Goal: Information Seeking & Learning: Learn about a topic

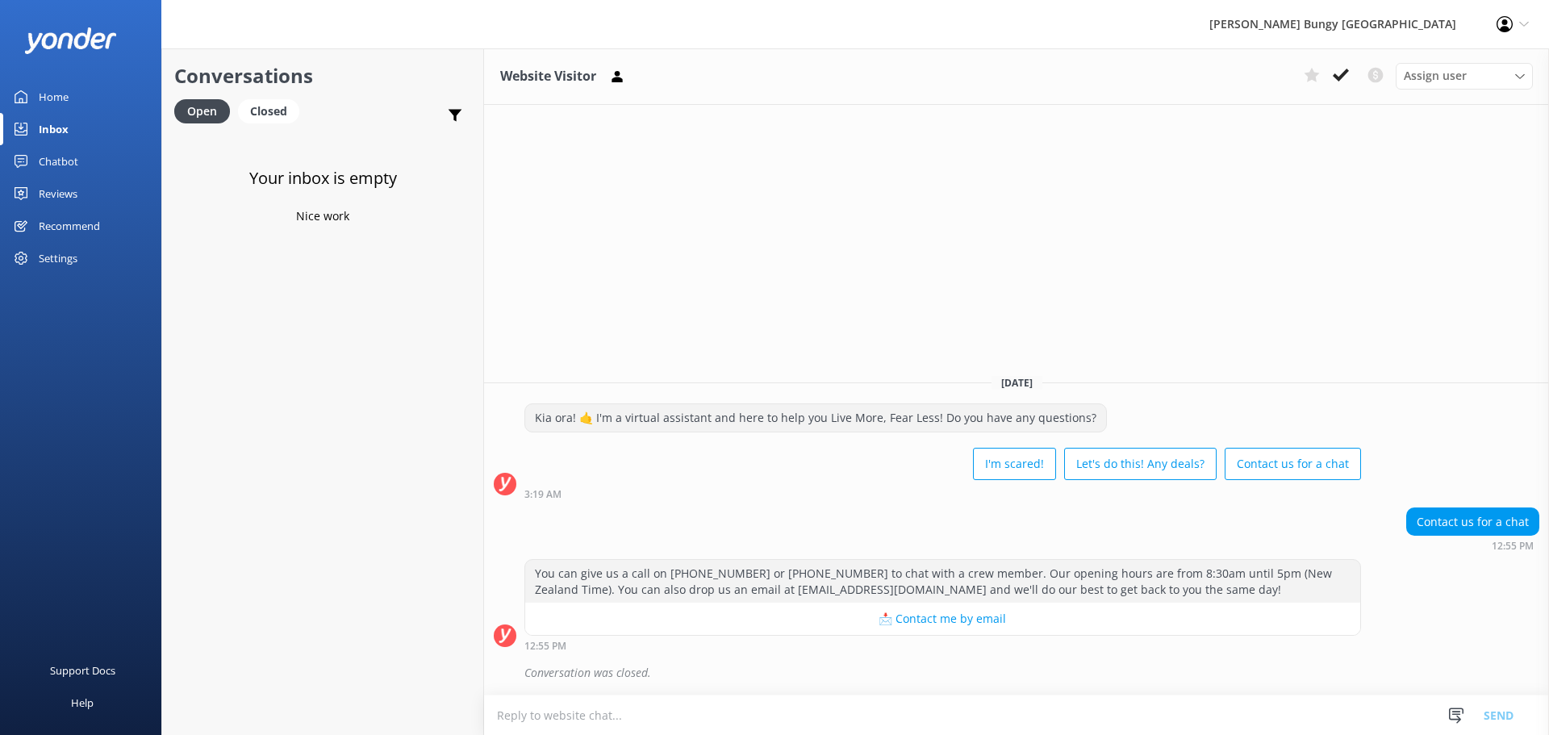
click at [91, 190] on link "Reviews" at bounding box center [80, 194] width 161 height 32
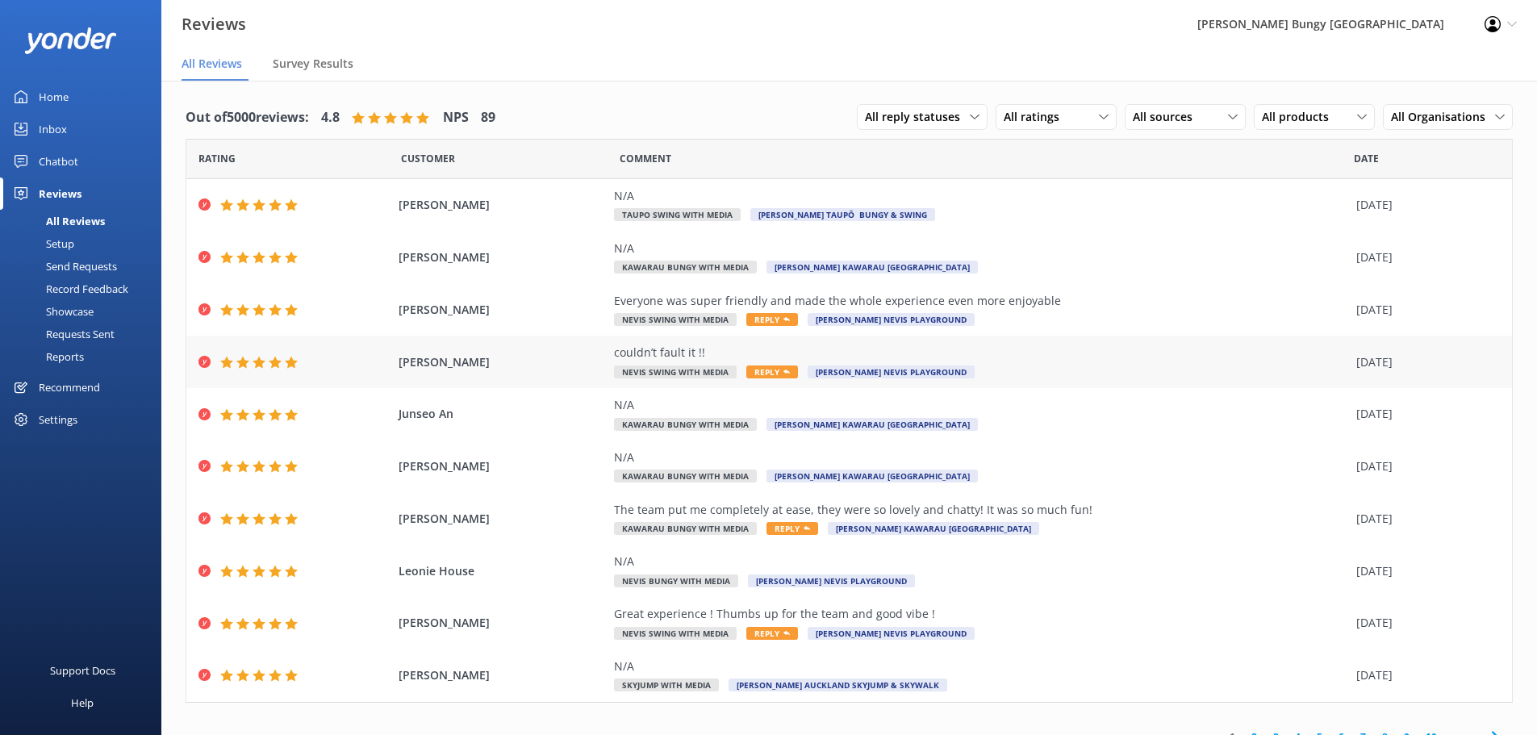
scroll to position [20, 0]
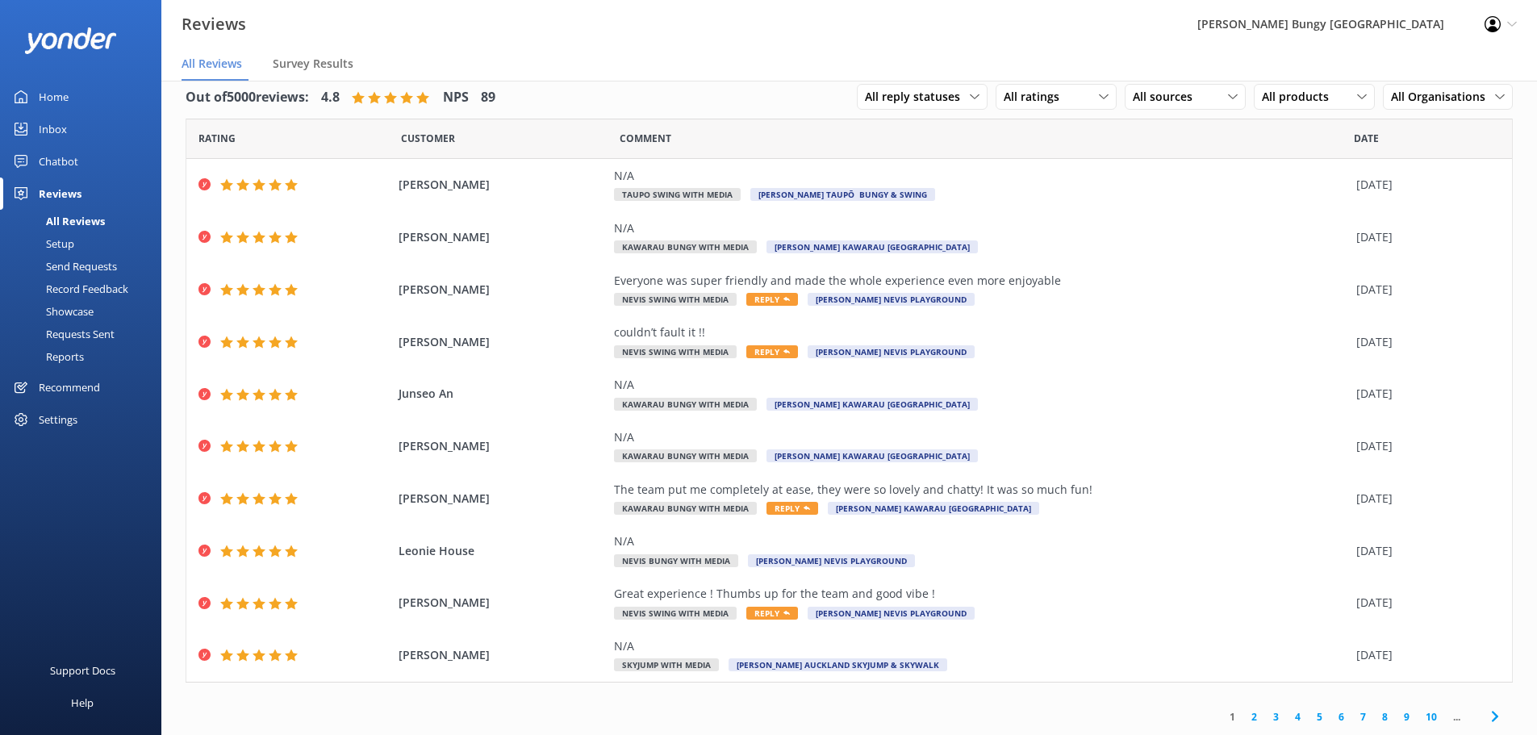
click at [1245, 720] on link "2" at bounding box center [1255, 716] width 22 height 15
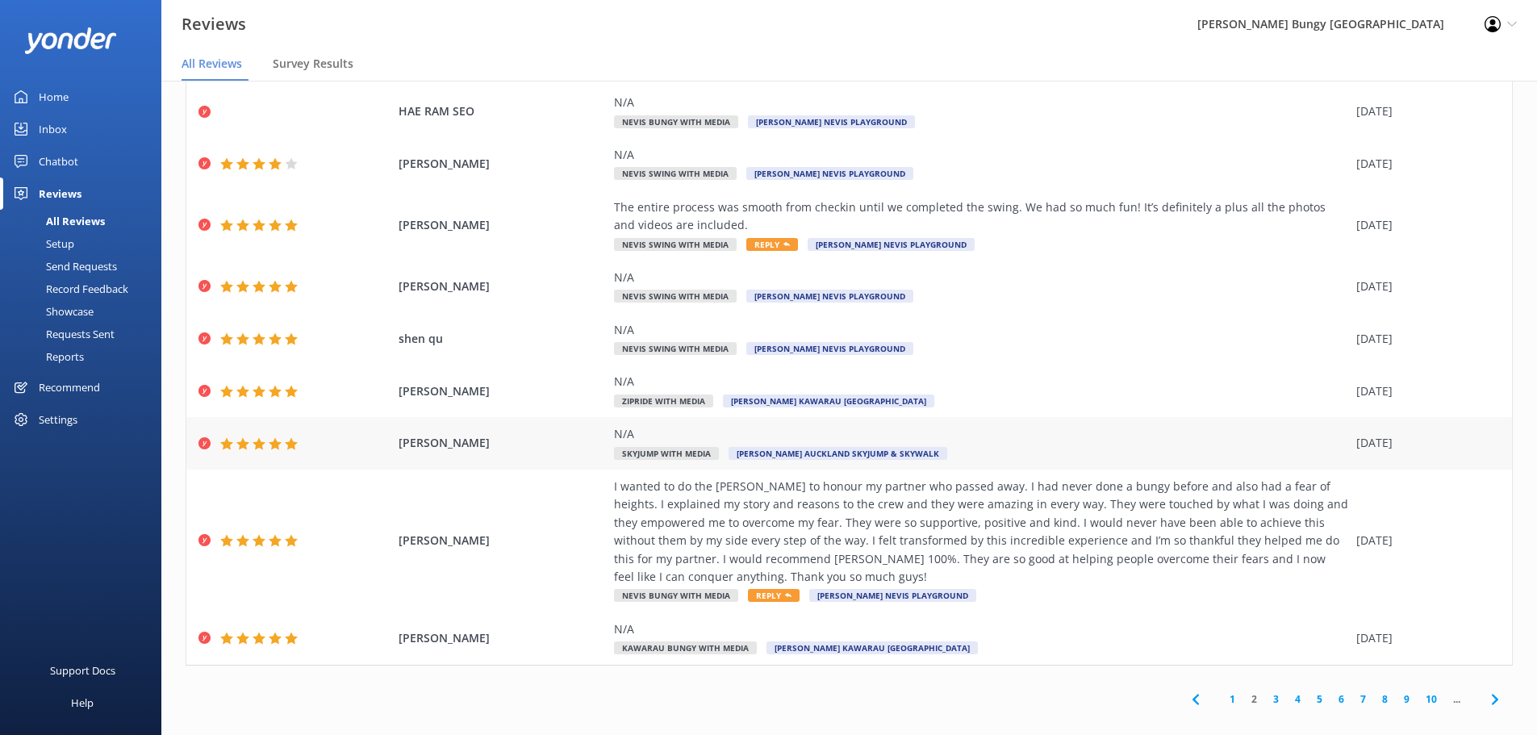
scroll to position [32, 0]
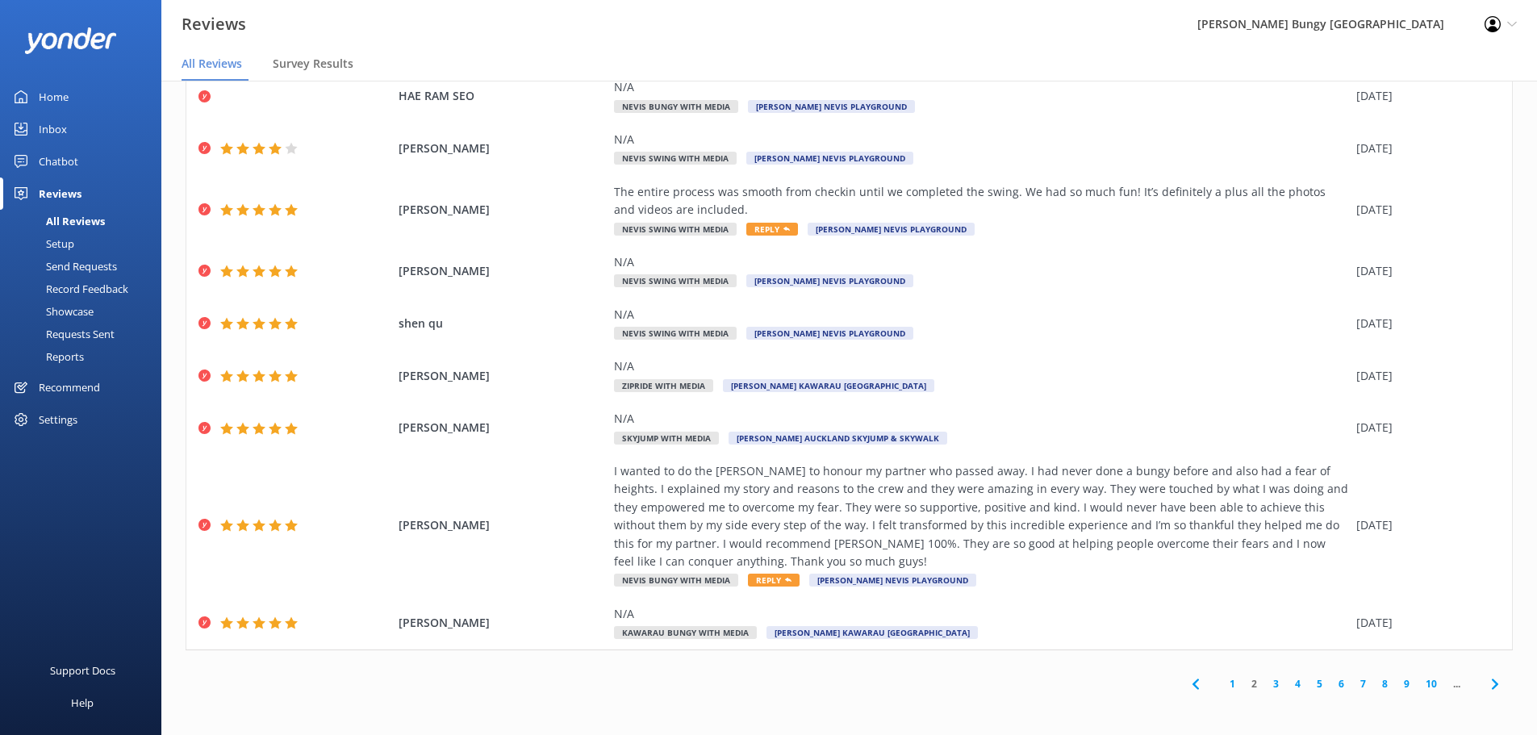
click at [1269, 684] on link "3" at bounding box center [1276, 683] width 22 height 15
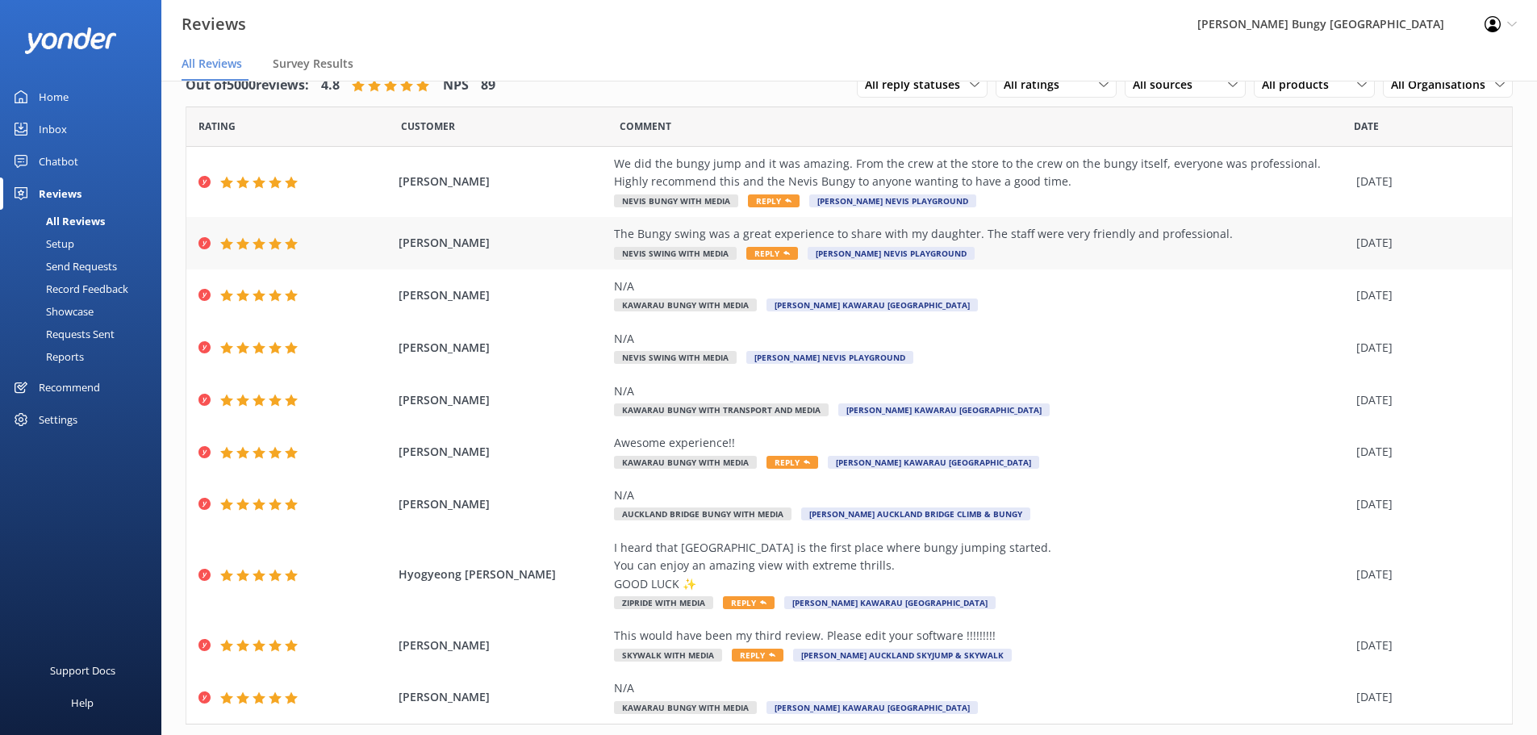
scroll to position [74, 0]
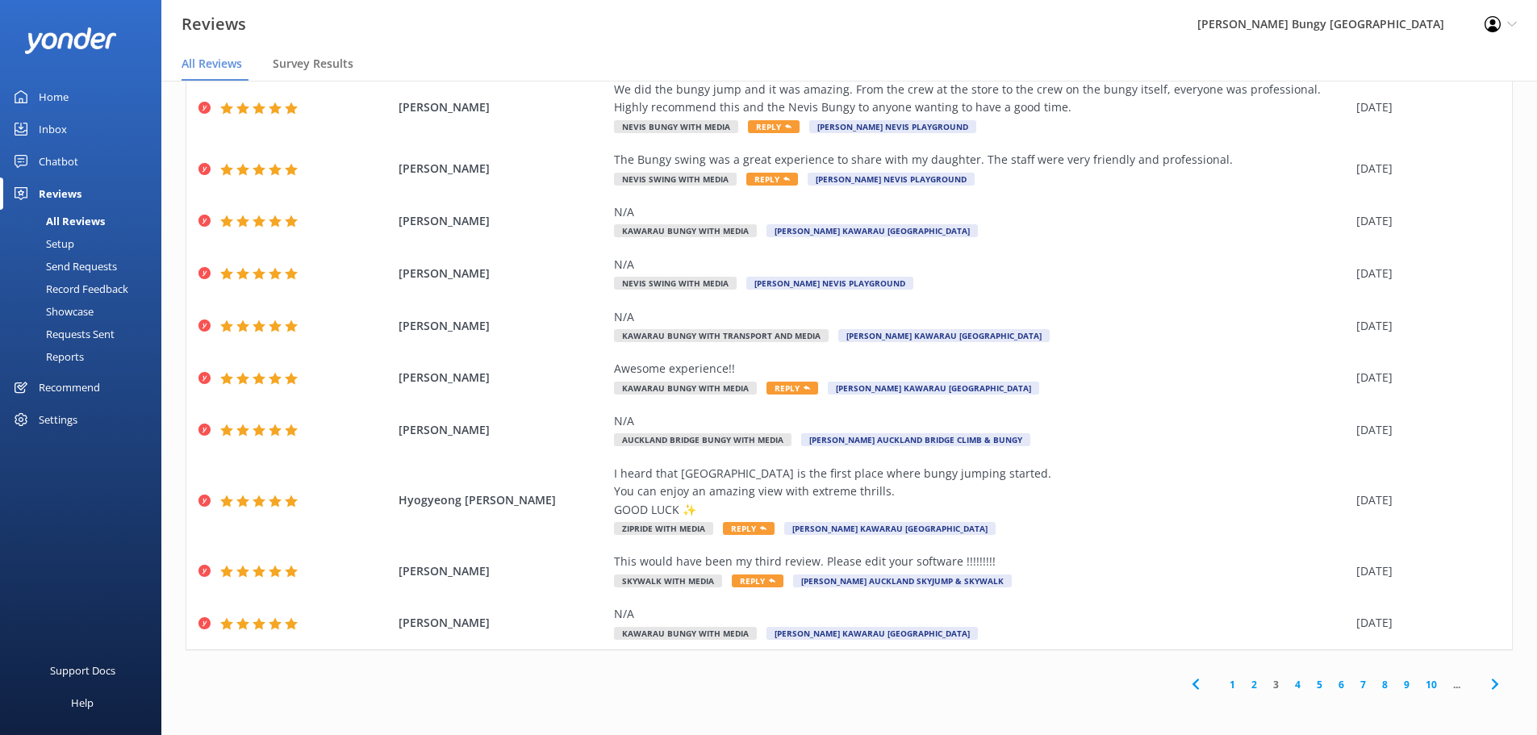
click at [1288, 684] on link "4" at bounding box center [1298, 684] width 22 height 15
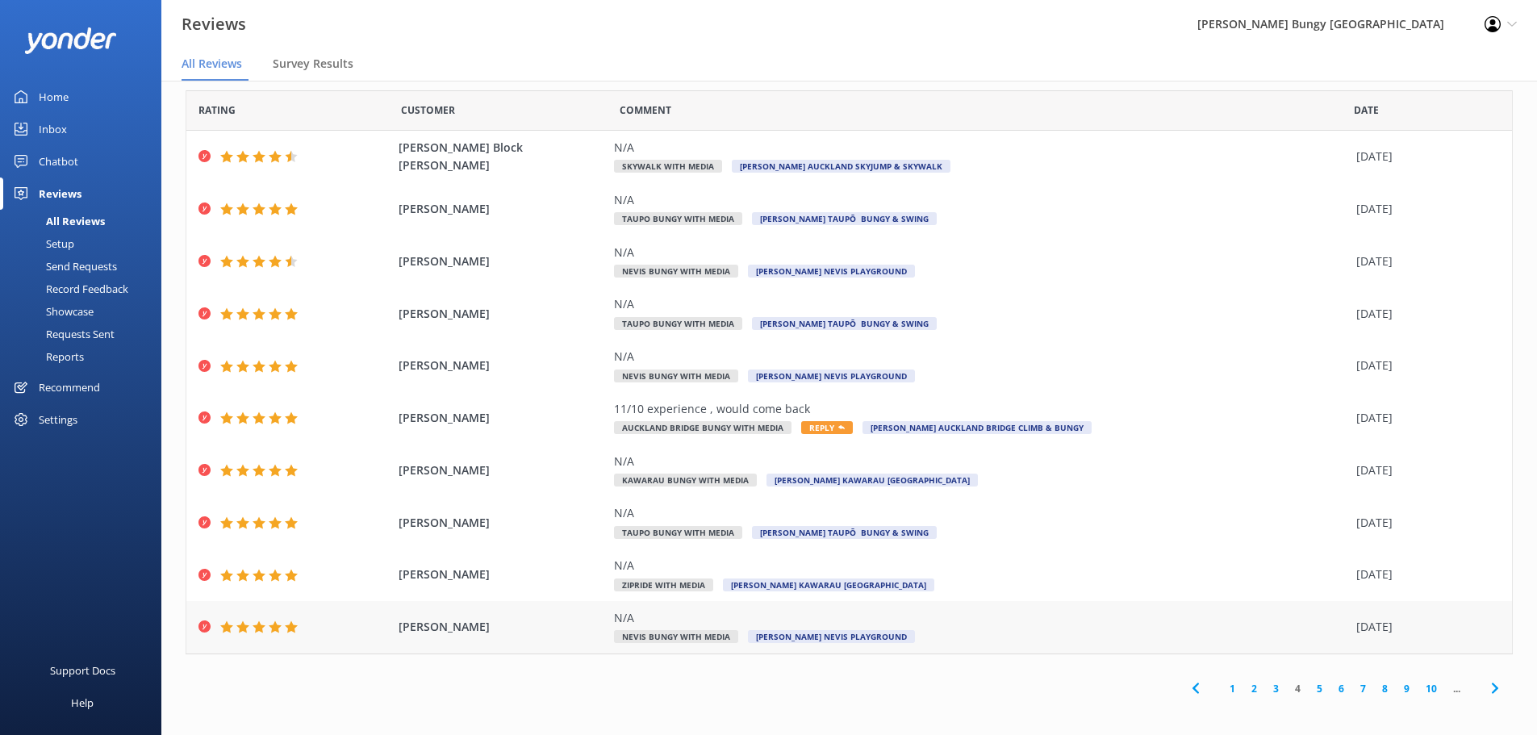
scroll to position [20, 0]
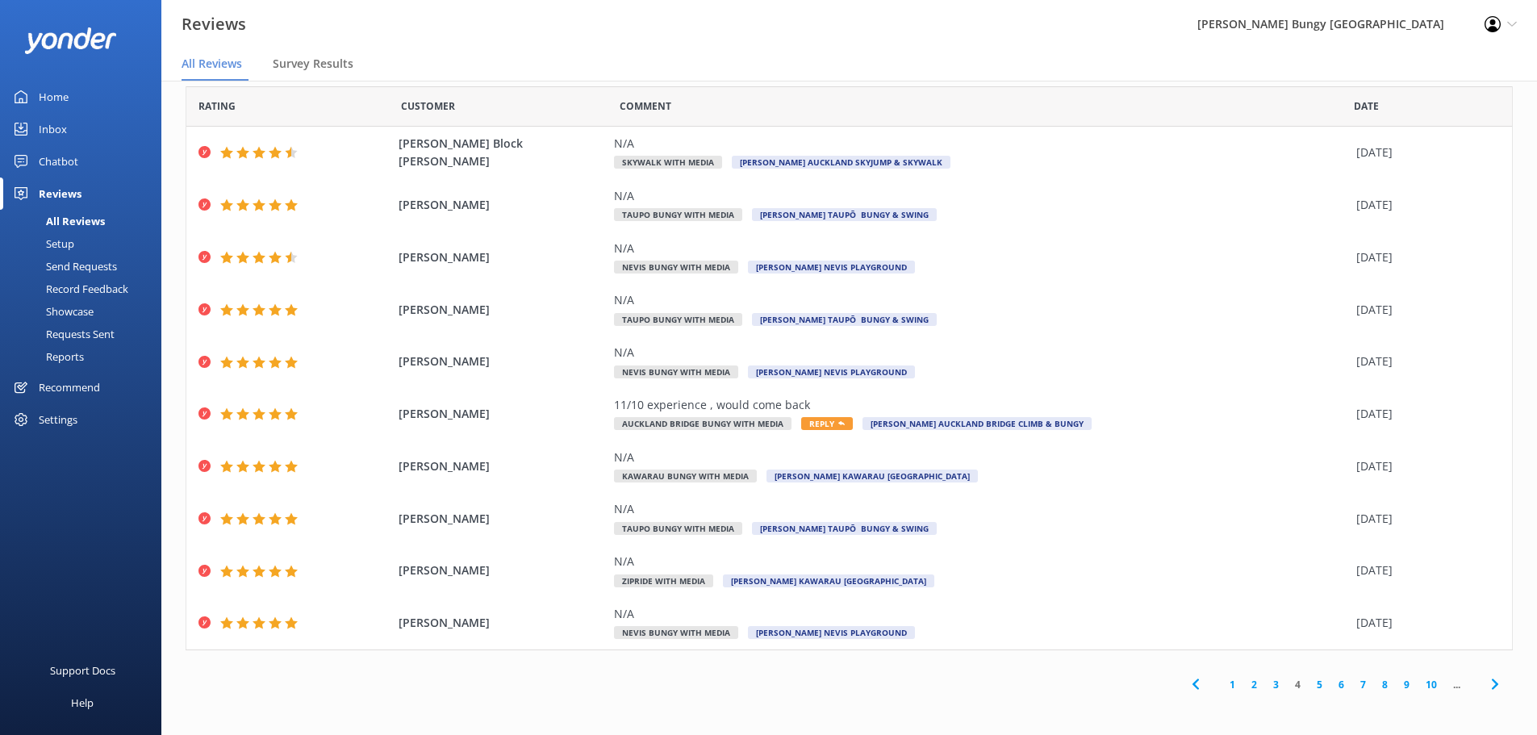
click at [1310, 679] on link "5" at bounding box center [1320, 684] width 22 height 15
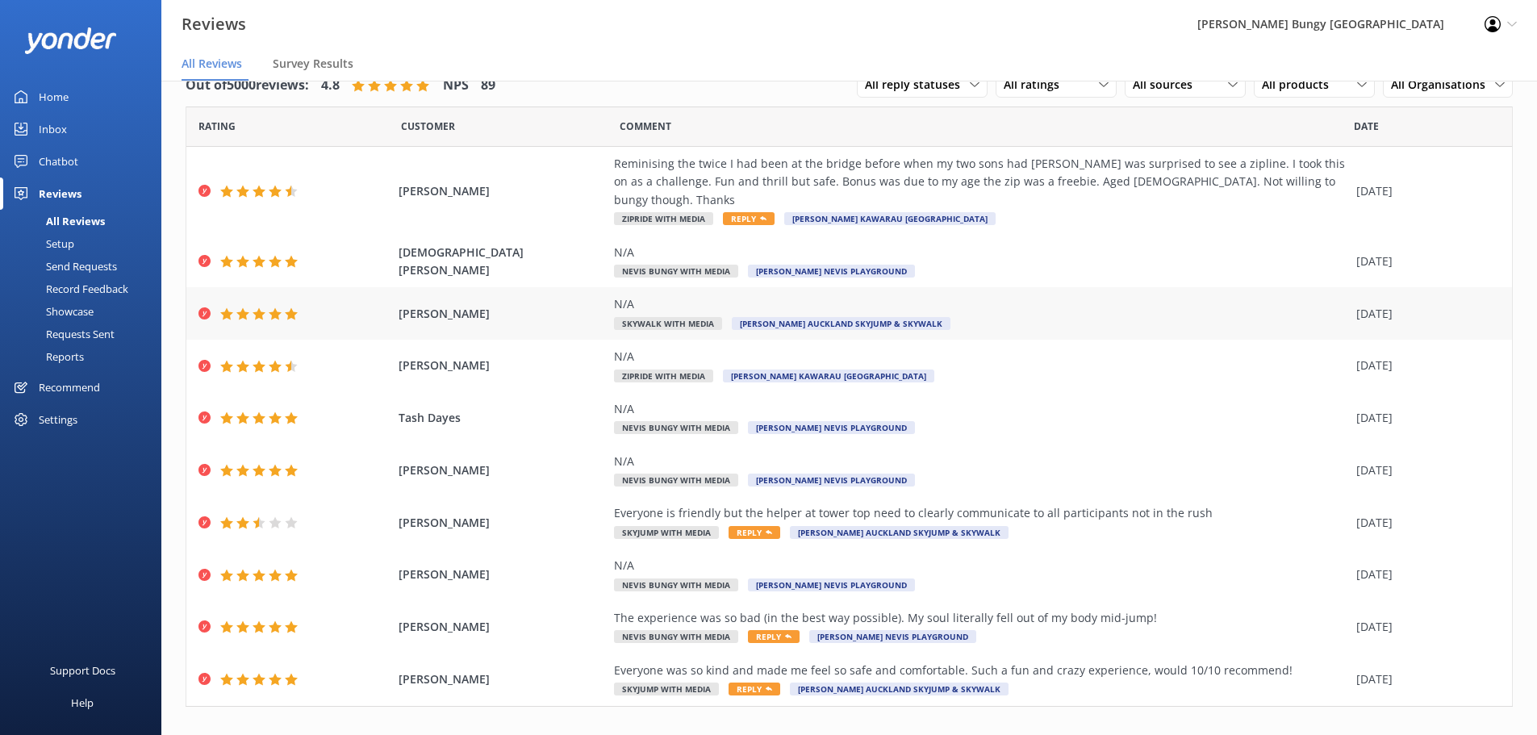
scroll to position [38, 0]
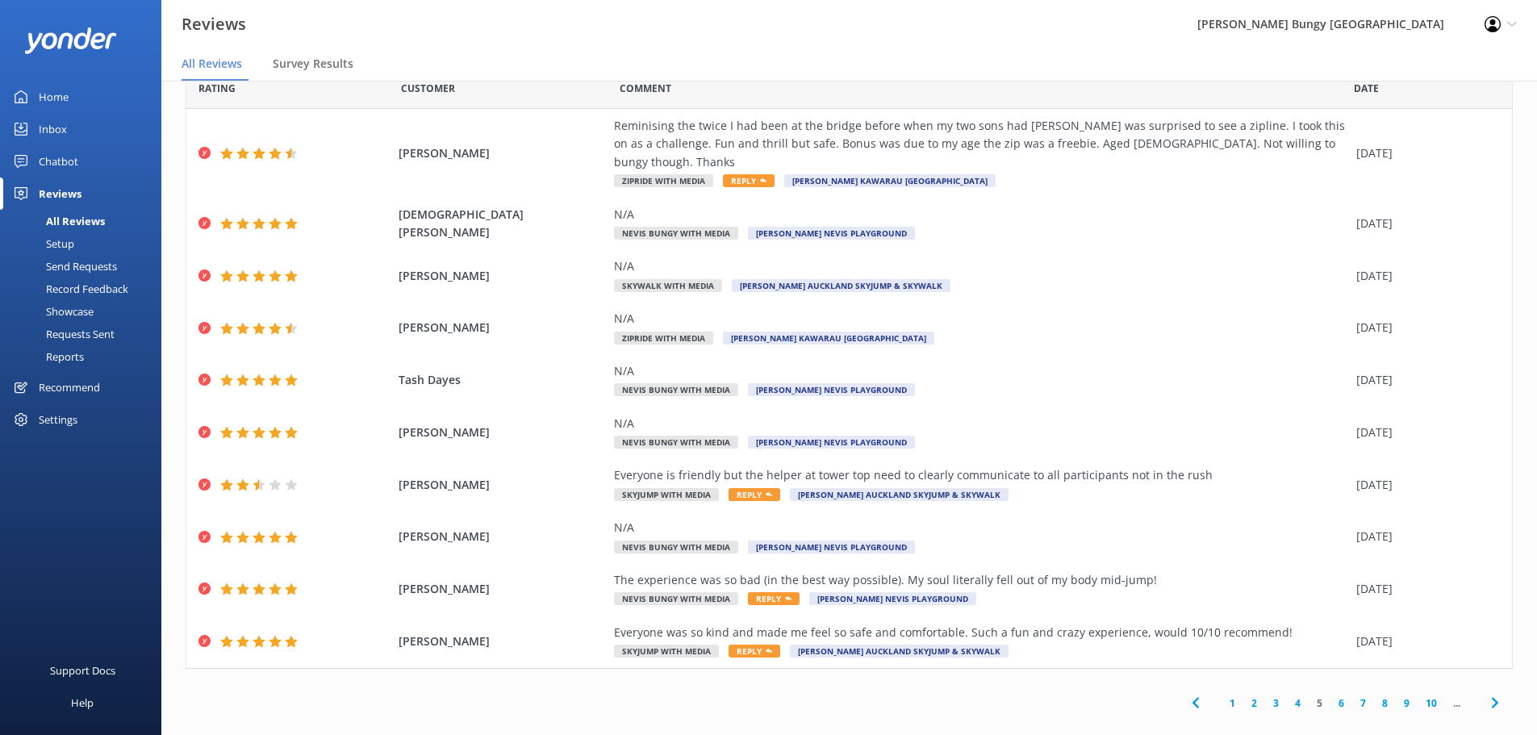
click at [1331, 696] on link "6" at bounding box center [1342, 703] width 22 height 15
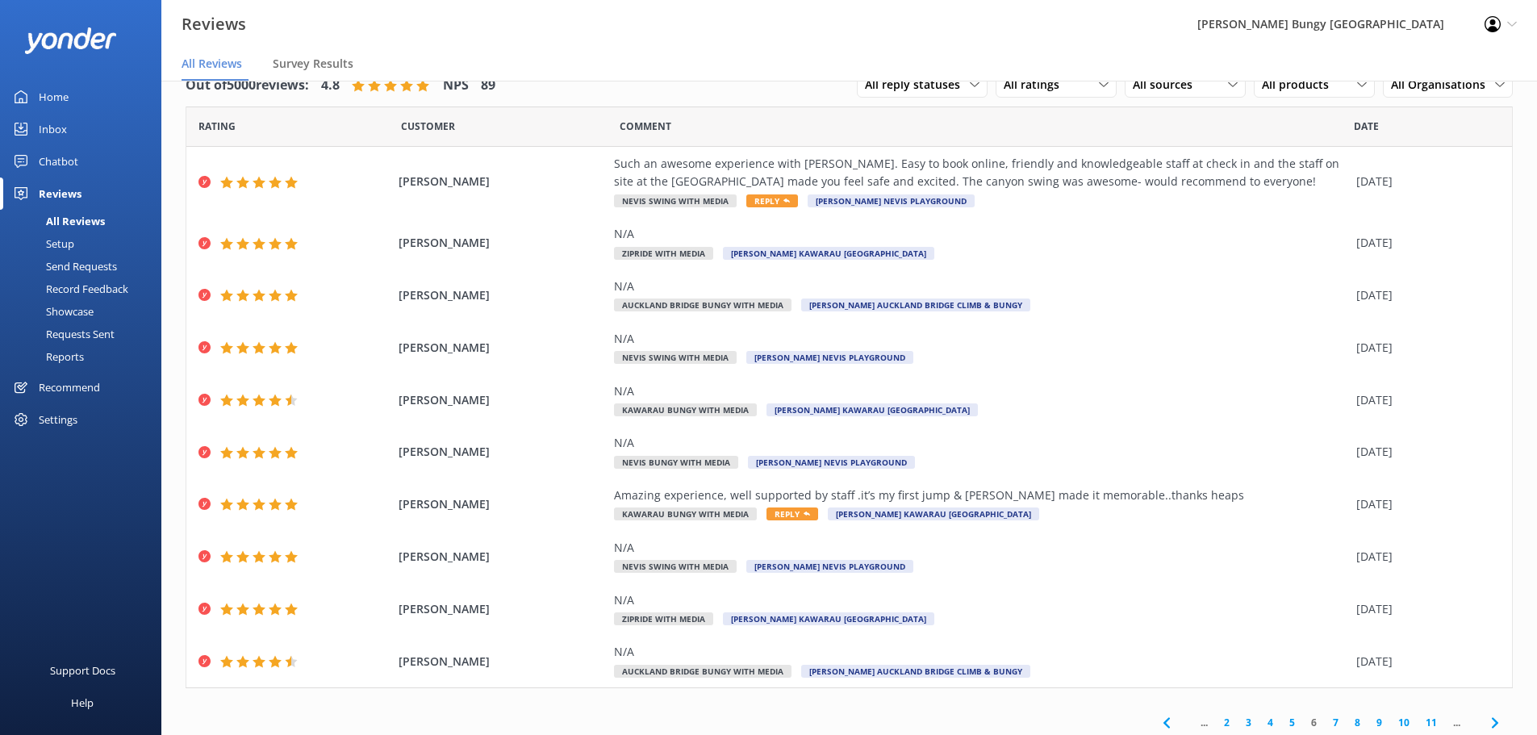
click at [1325, 722] on link "7" at bounding box center [1336, 722] width 22 height 15
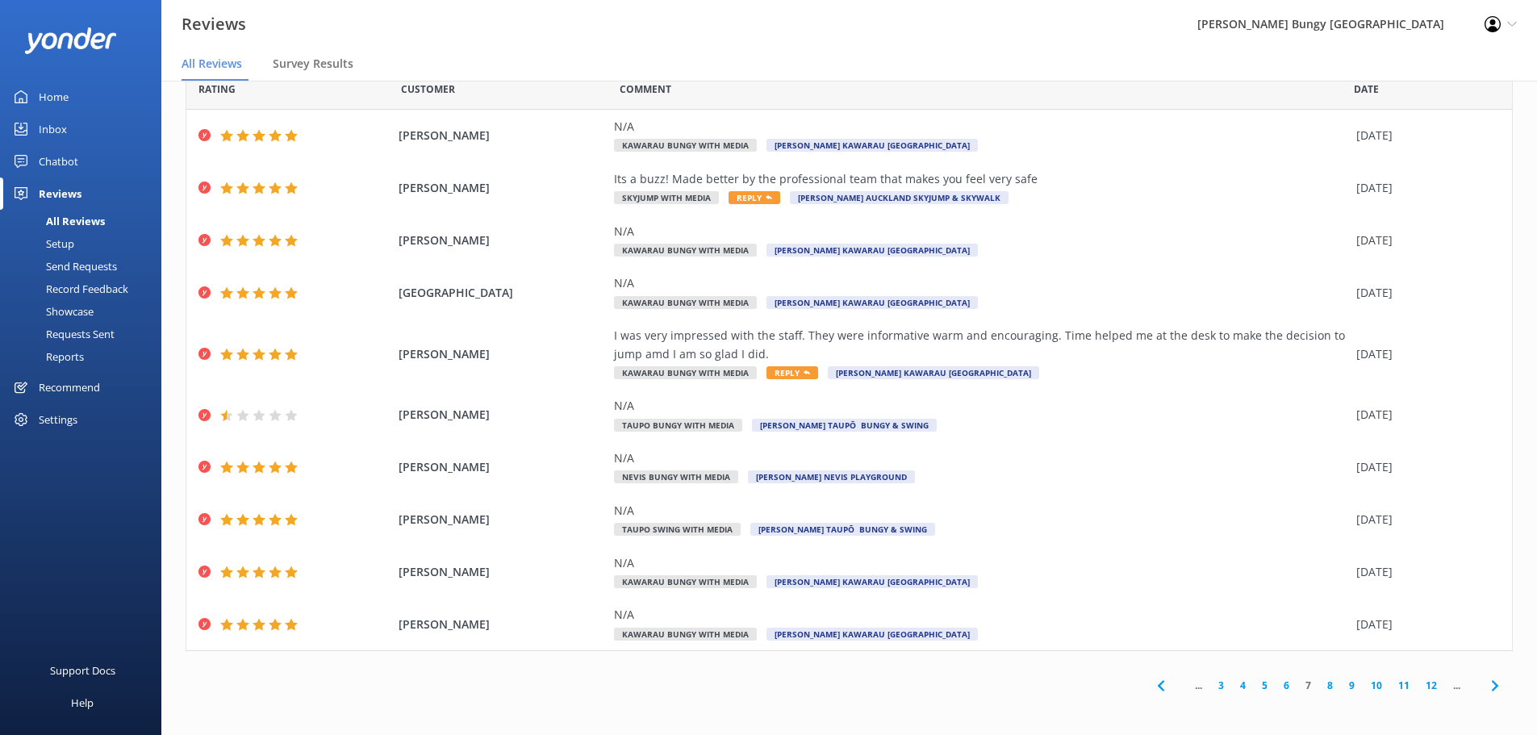
scroll to position [38, 0]
click at [1320, 683] on link "8" at bounding box center [1330, 684] width 22 height 15
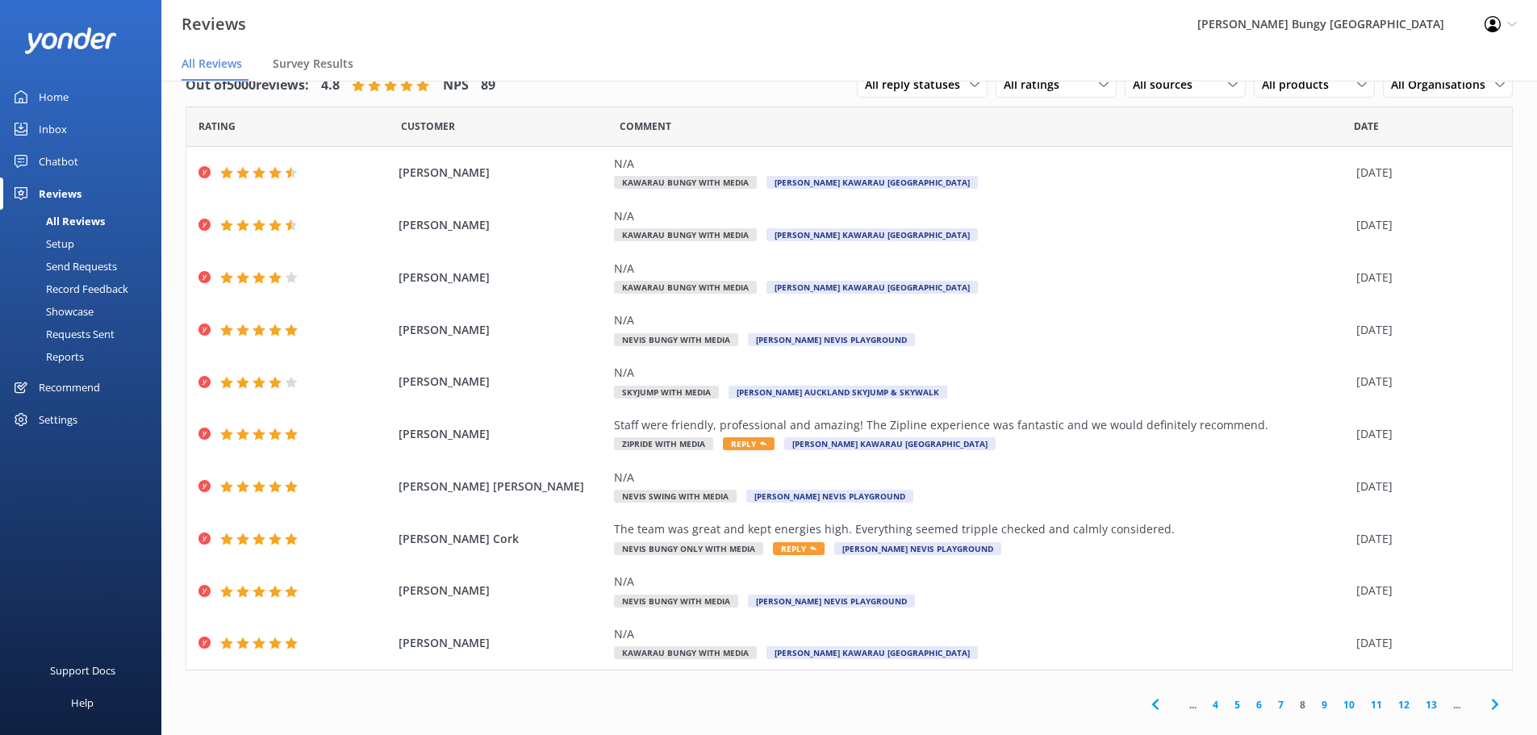
click at [1314, 702] on link "9" at bounding box center [1325, 704] width 22 height 15
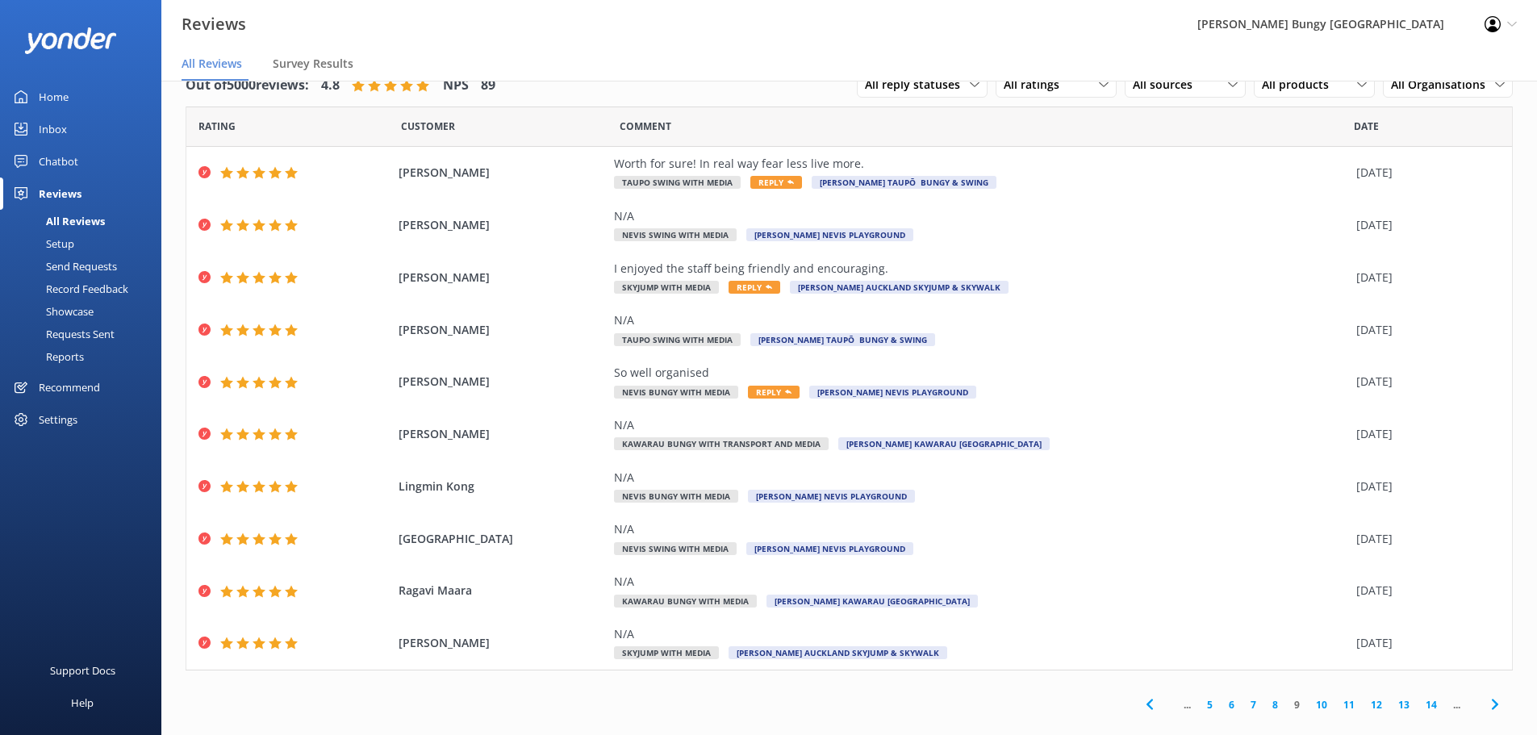
click at [1313, 704] on link "10" at bounding box center [1321, 704] width 27 height 15
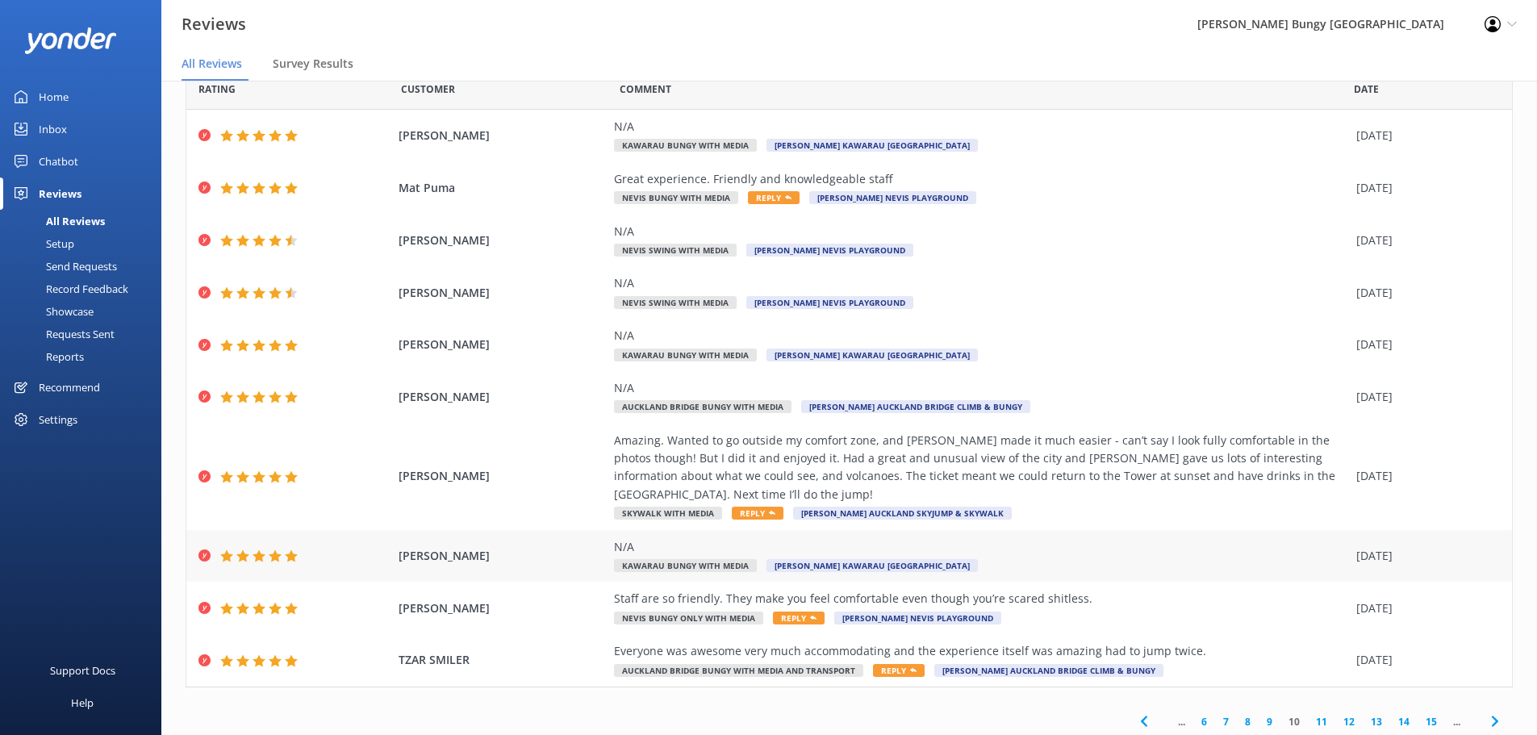
scroll to position [56, 0]
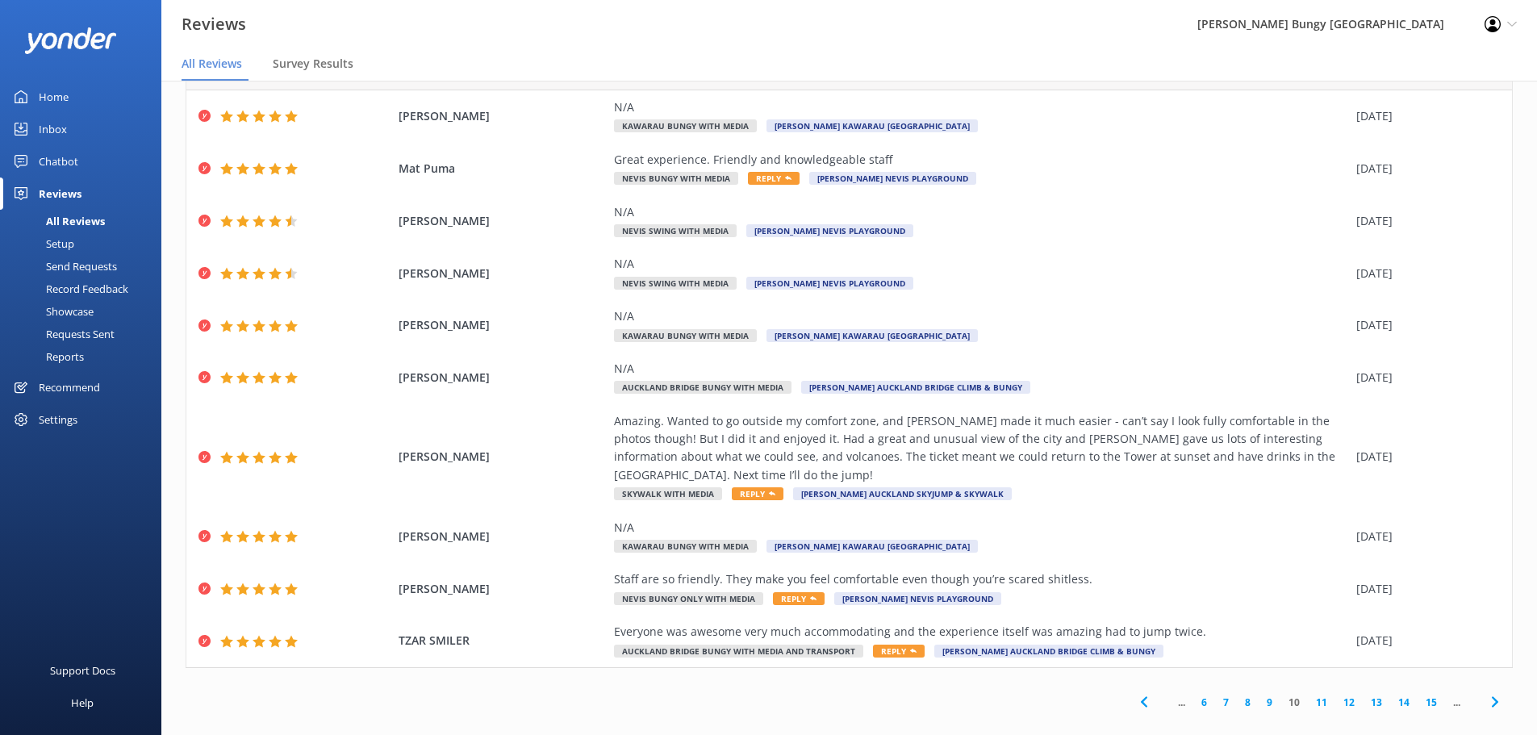
click at [1310, 695] on link "11" at bounding box center [1321, 702] width 27 height 15
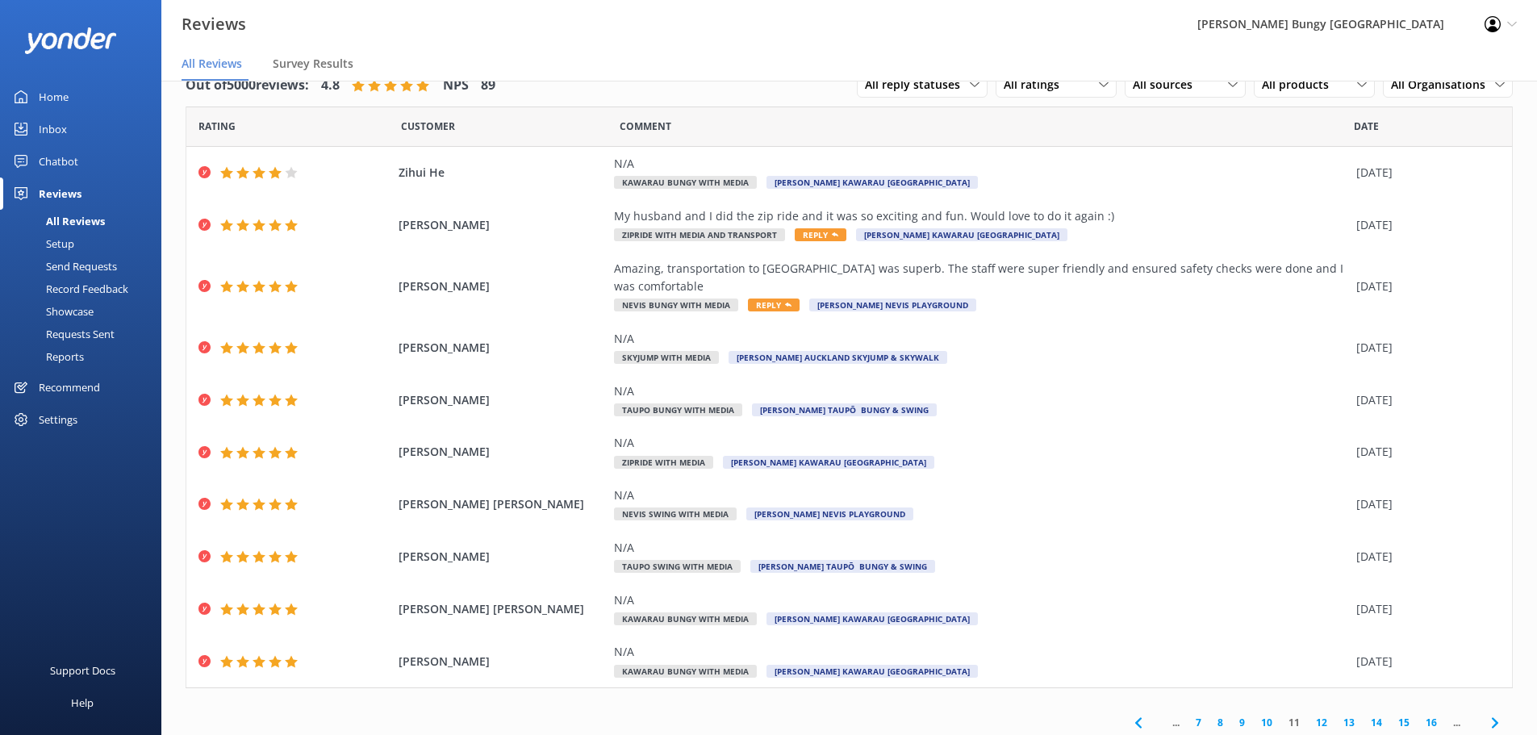
click at [1308, 715] on link "12" at bounding box center [1321, 722] width 27 height 15
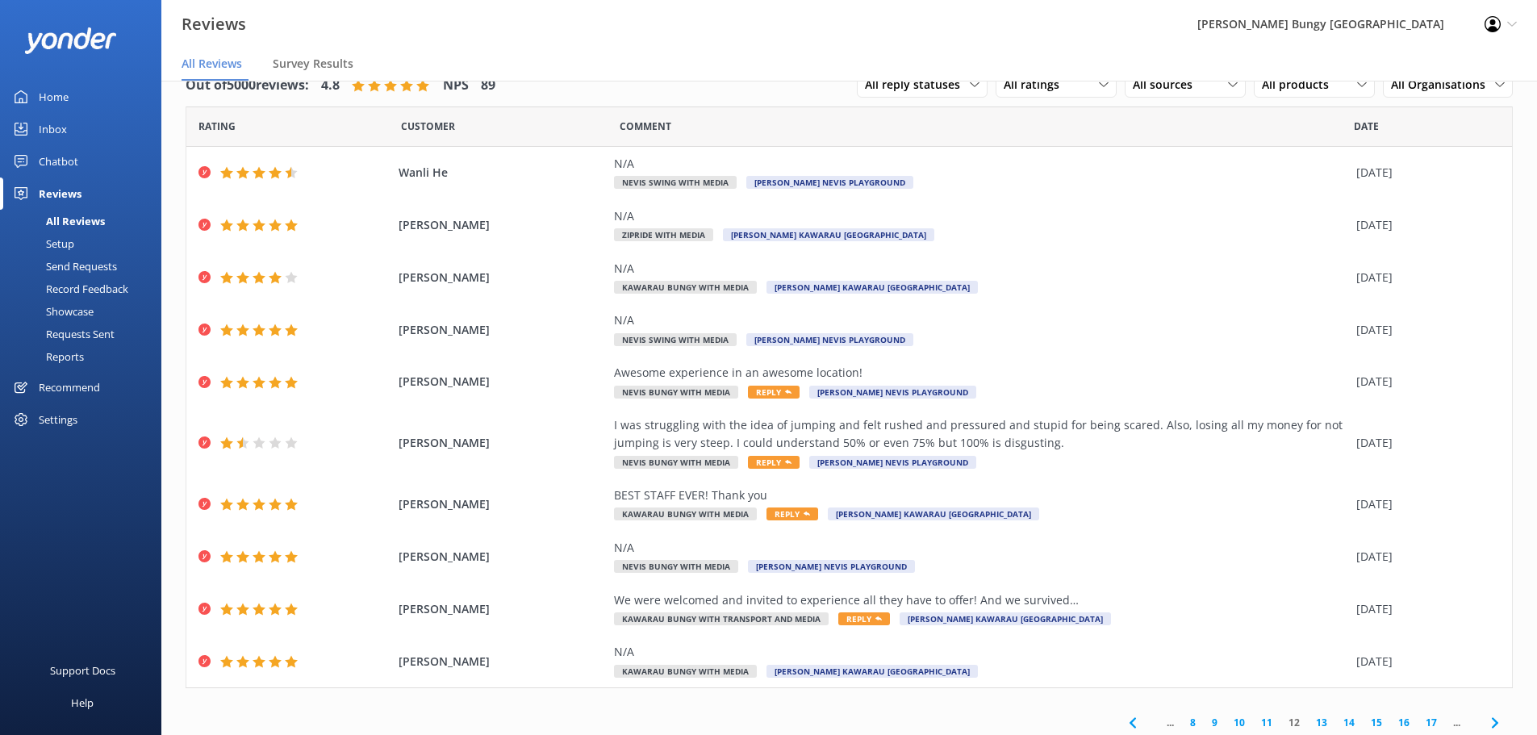
click at [1310, 720] on link "13" at bounding box center [1321, 722] width 27 height 15
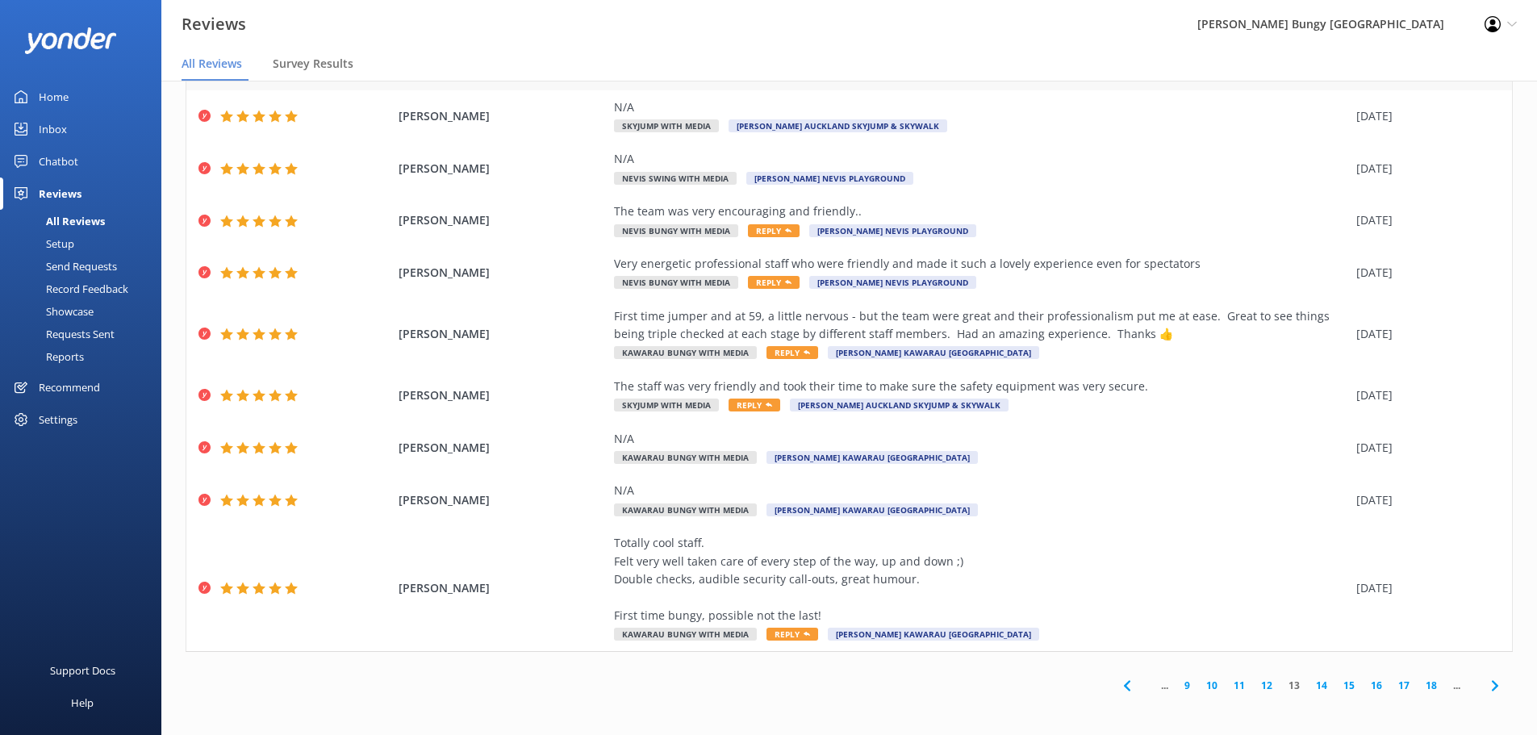
scroll to position [147, 0]
click at [1315, 688] on link "14" at bounding box center [1321, 683] width 27 height 15
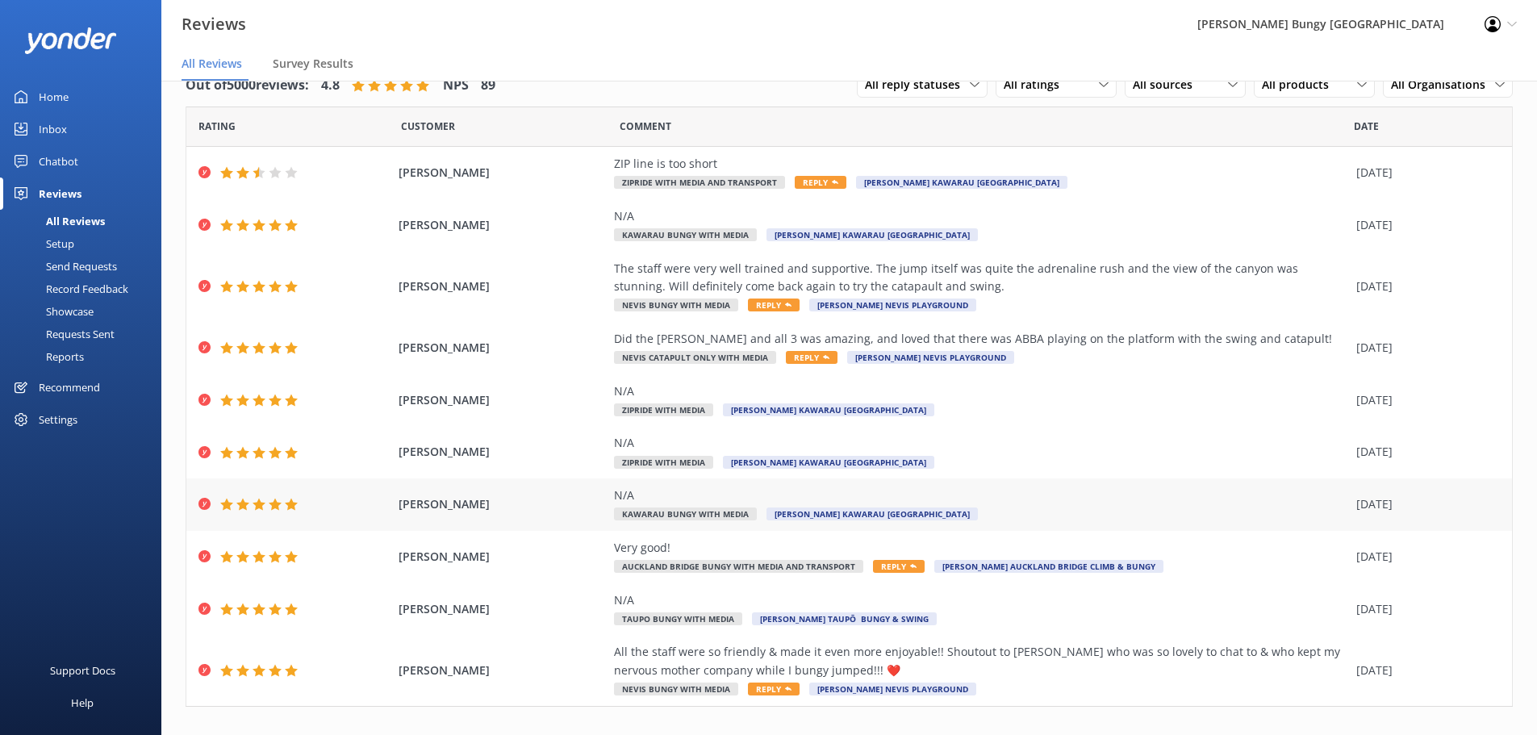
scroll to position [56, 0]
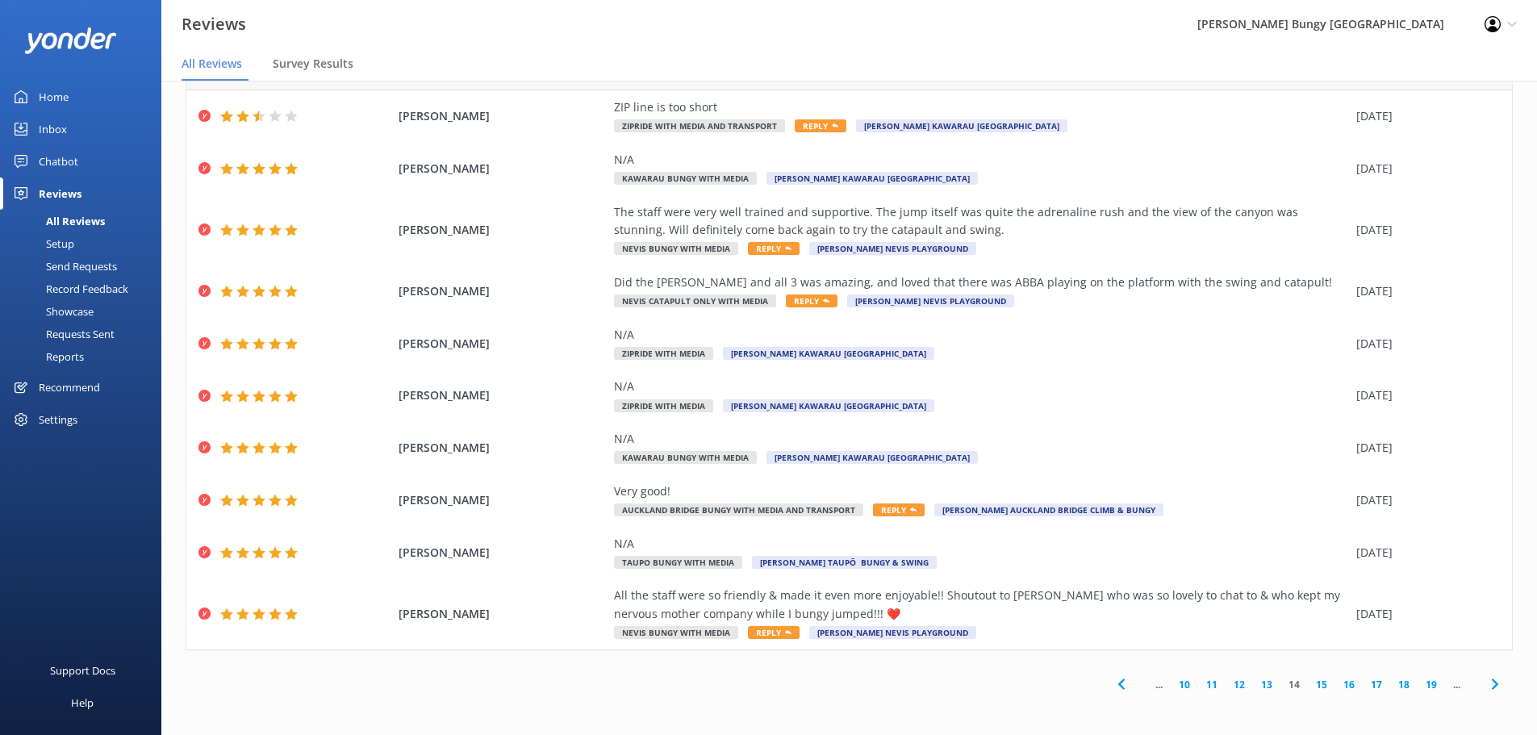
click at [1512, 463] on div "Out of 5000 reviews: 4.8 NPS 89 All reply statuses All reply statuses Needs a r…" at bounding box center [849, 355] width 1376 height 727
click at [1316, 686] on link "15" at bounding box center [1321, 684] width 27 height 15
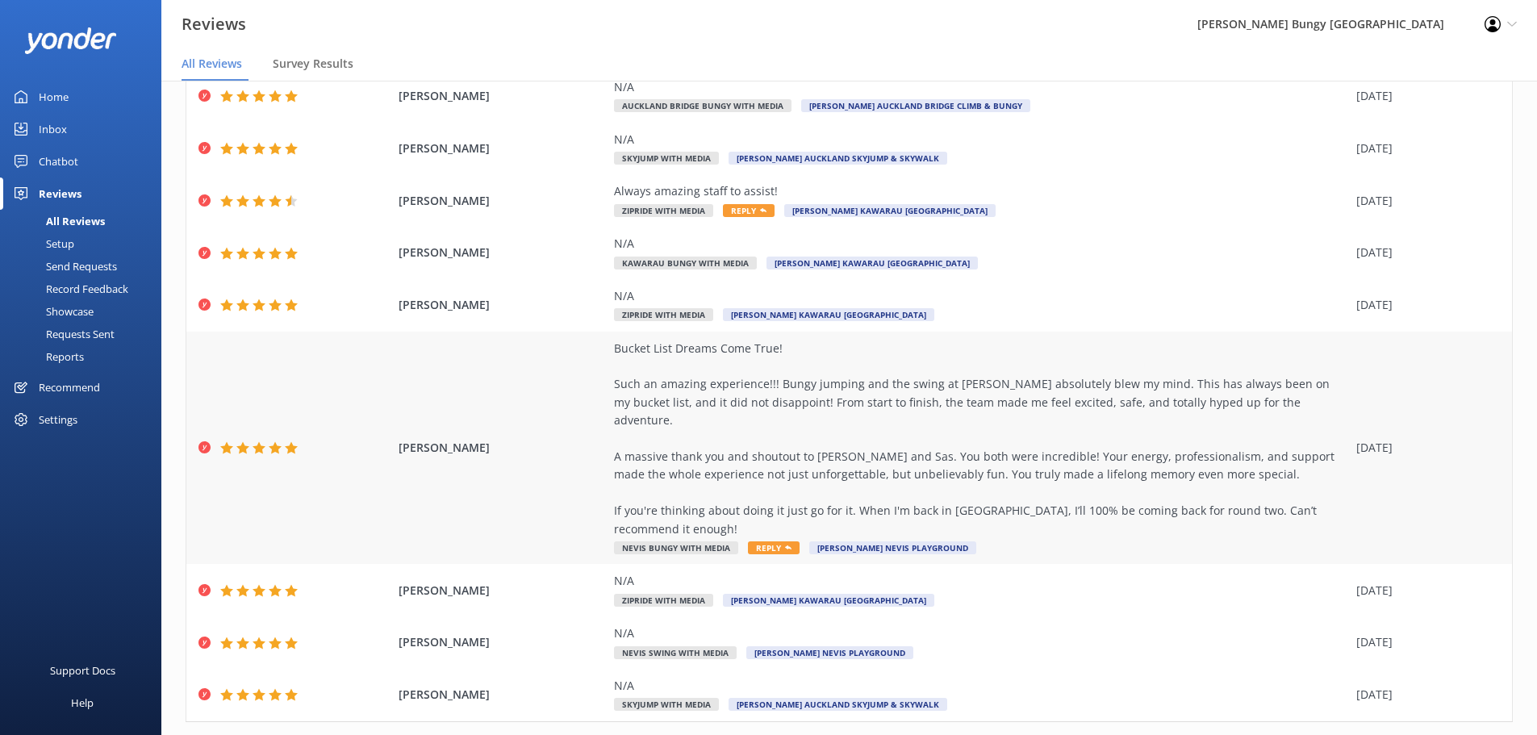
scroll to position [182, 0]
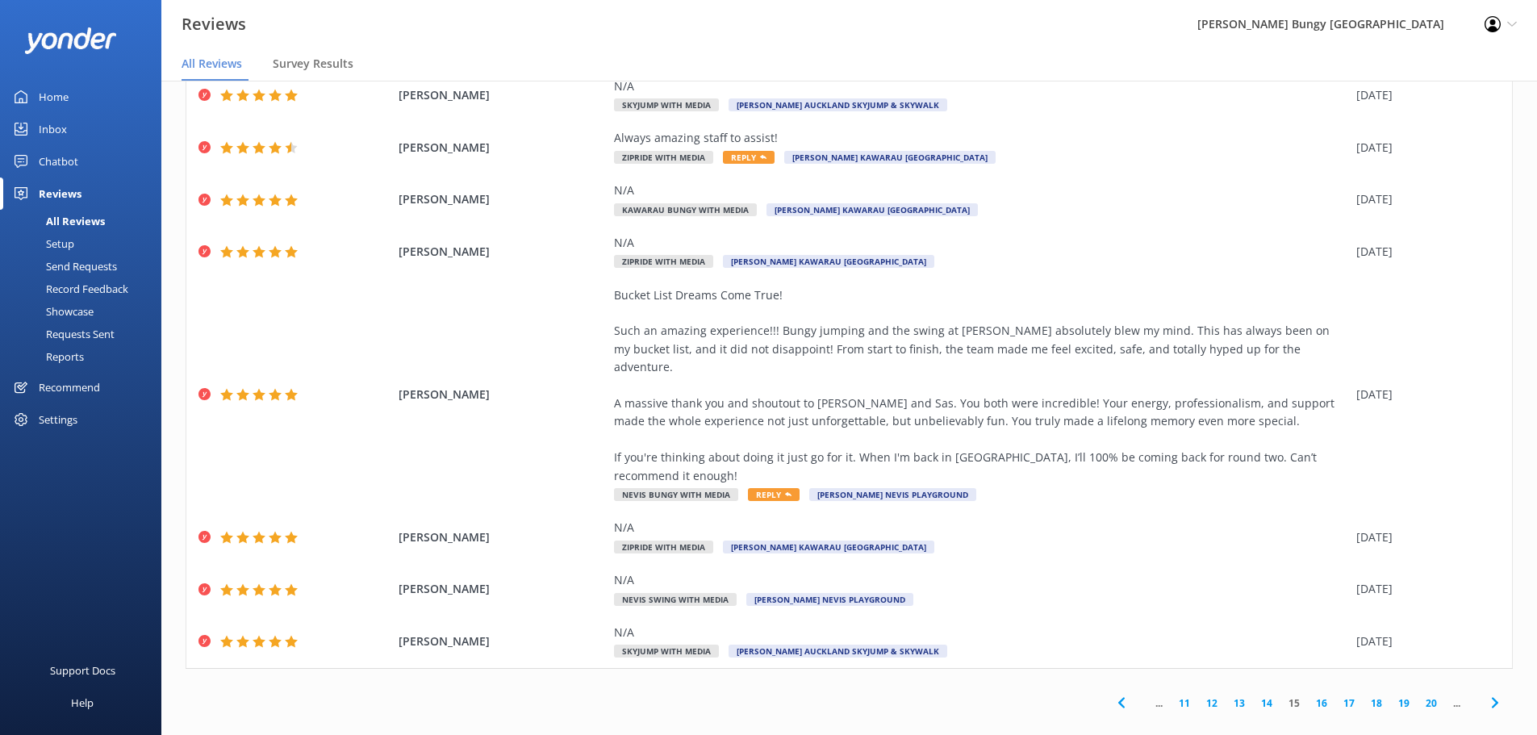
click at [1309, 696] on link "16" at bounding box center [1321, 703] width 27 height 15
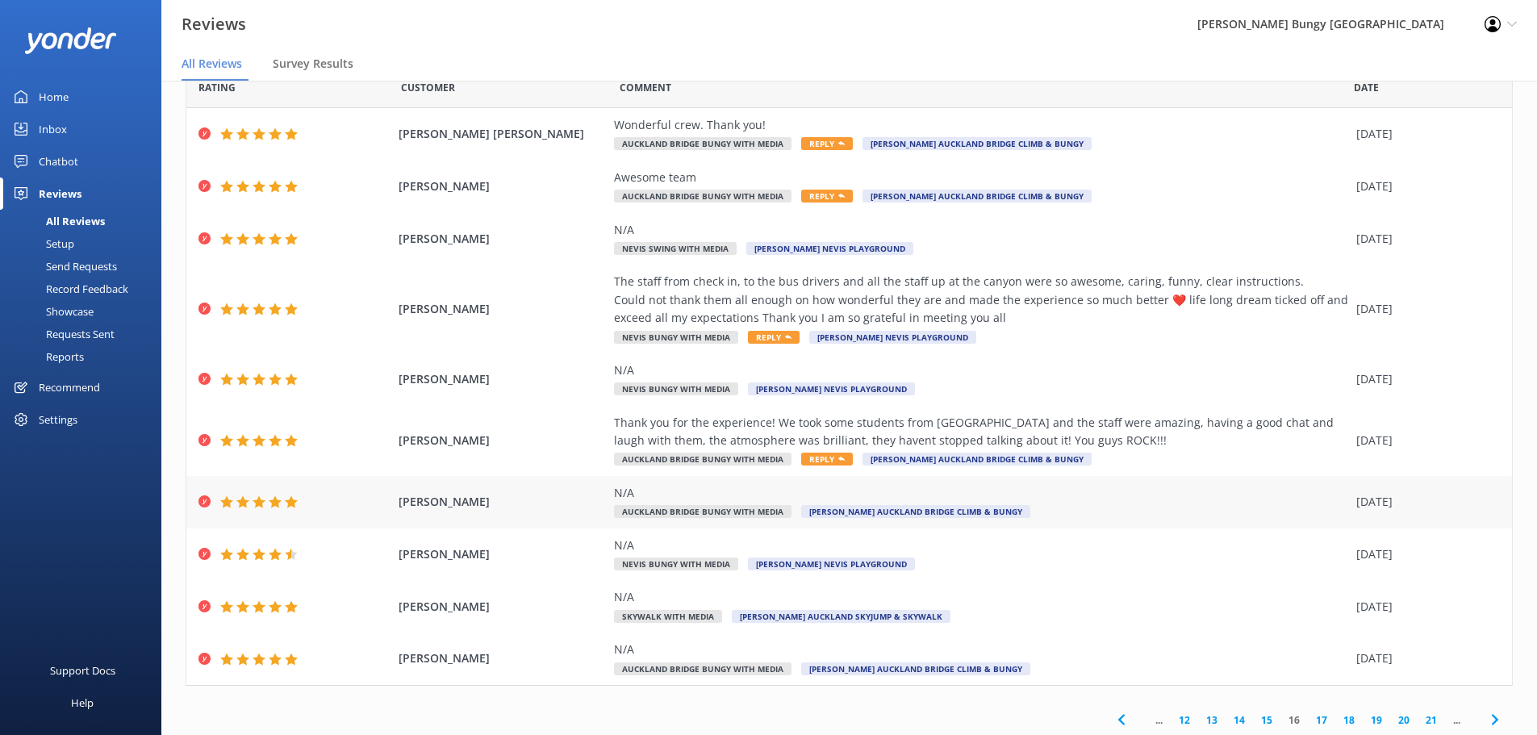
scroll to position [74, 0]
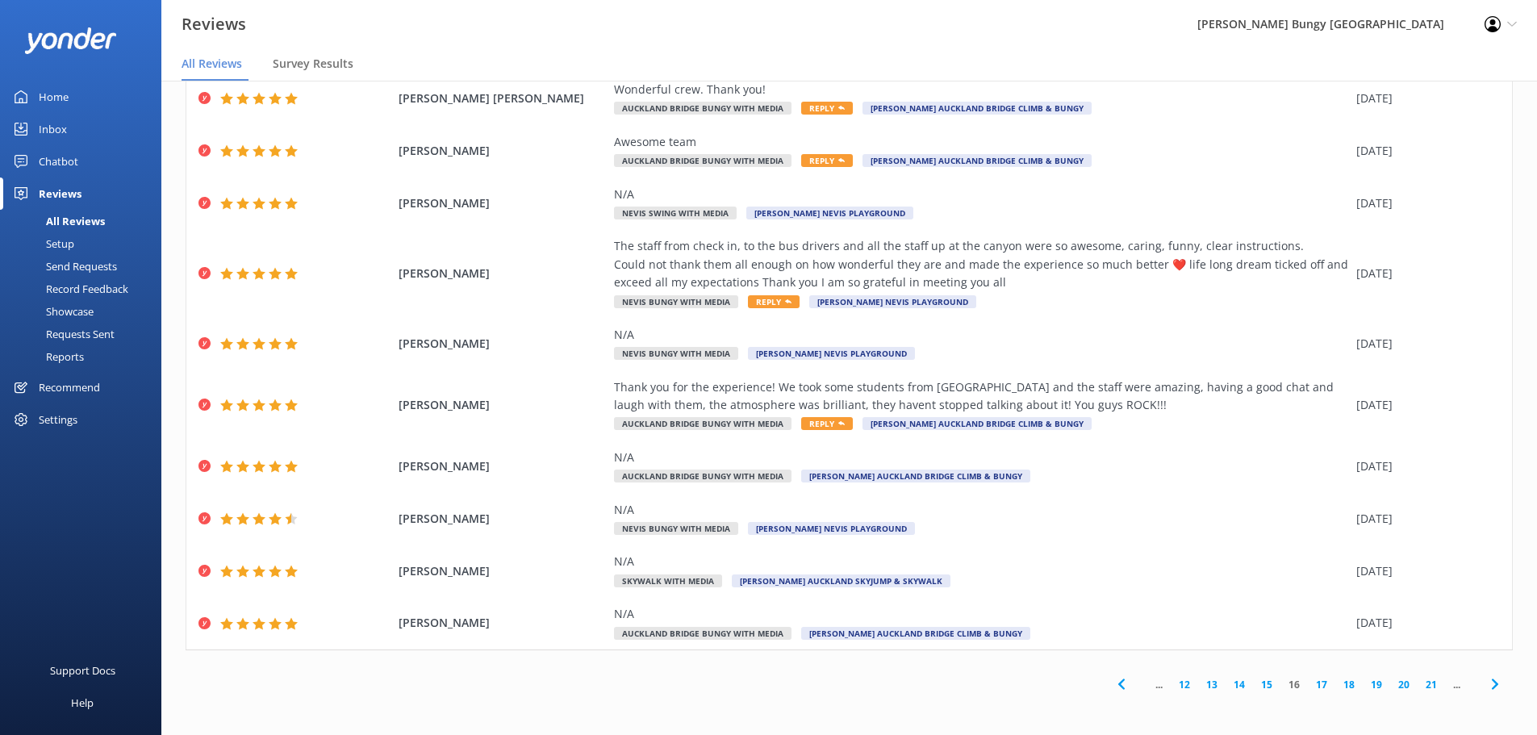
click at [1318, 686] on link "17" at bounding box center [1321, 684] width 27 height 15
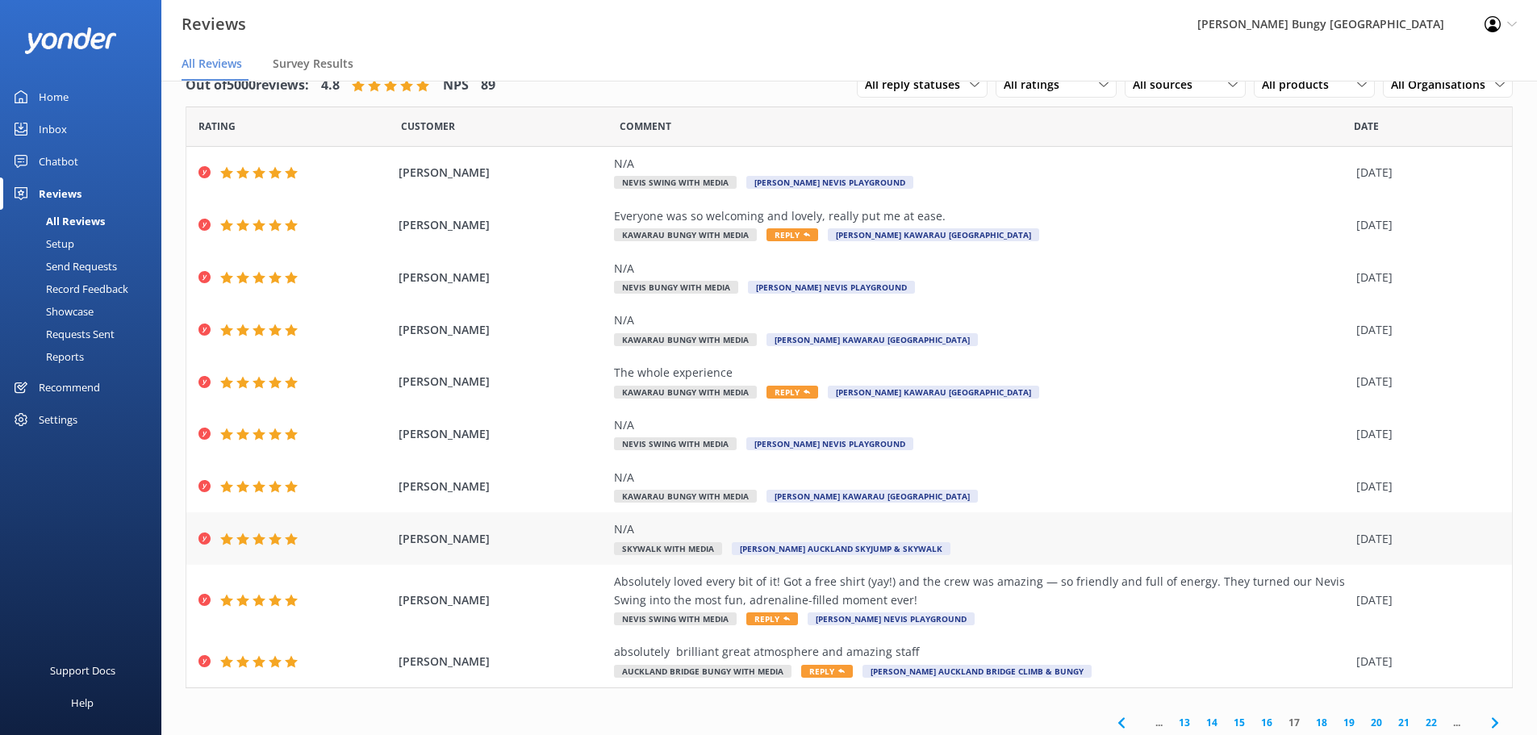
scroll to position [38, 0]
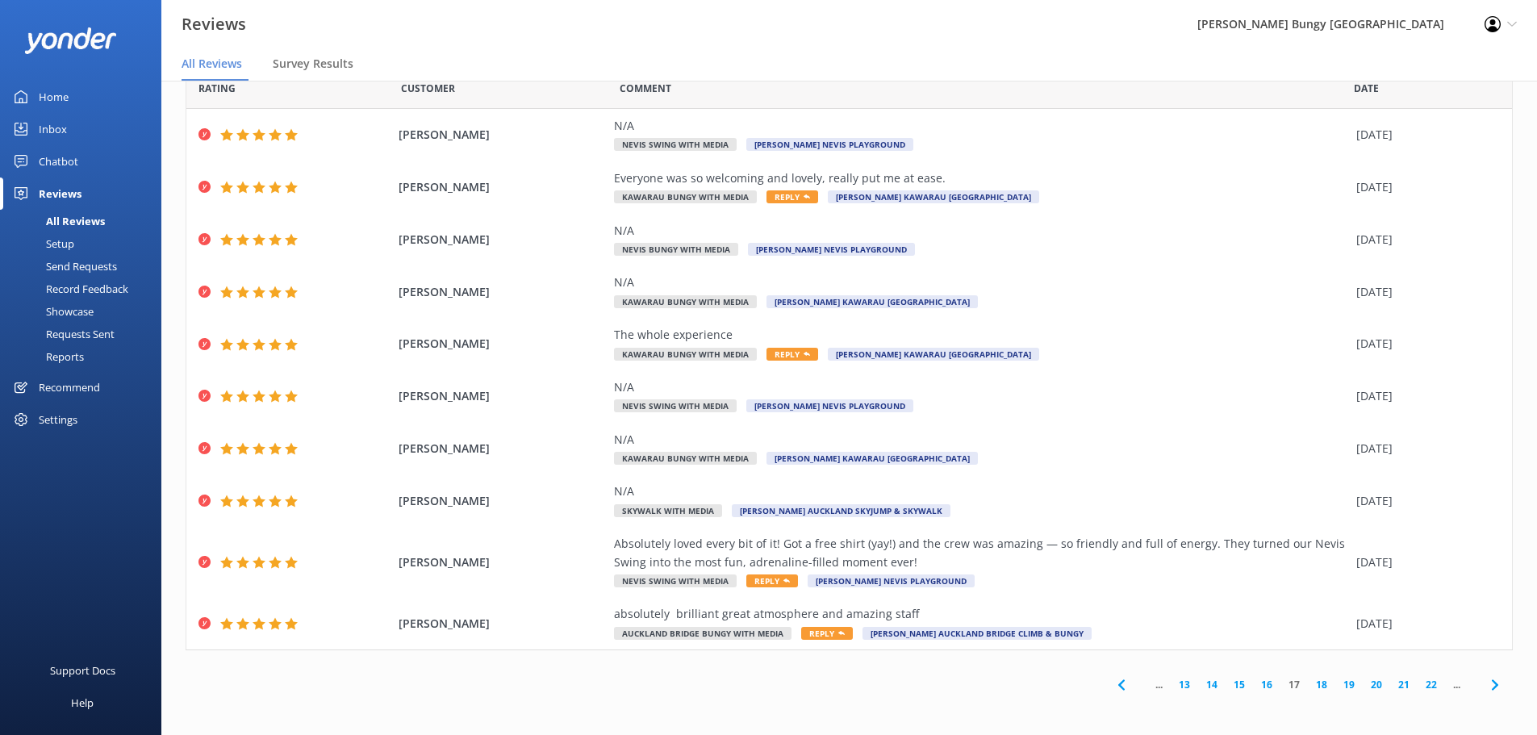
click at [1314, 684] on link "18" at bounding box center [1321, 684] width 27 height 15
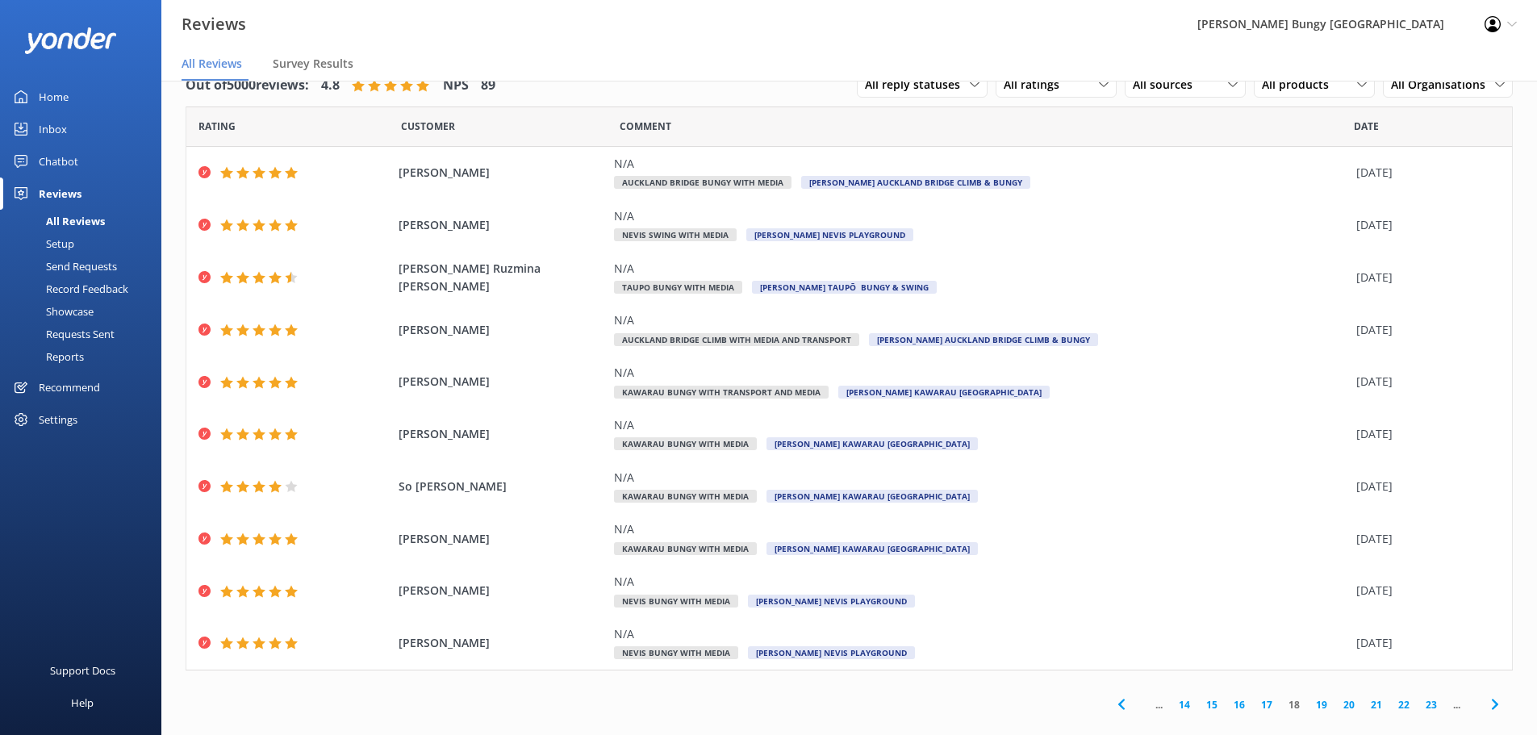
click at [1310, 709] on link "19" at bounding box center [1321, 704] width 27 height 15
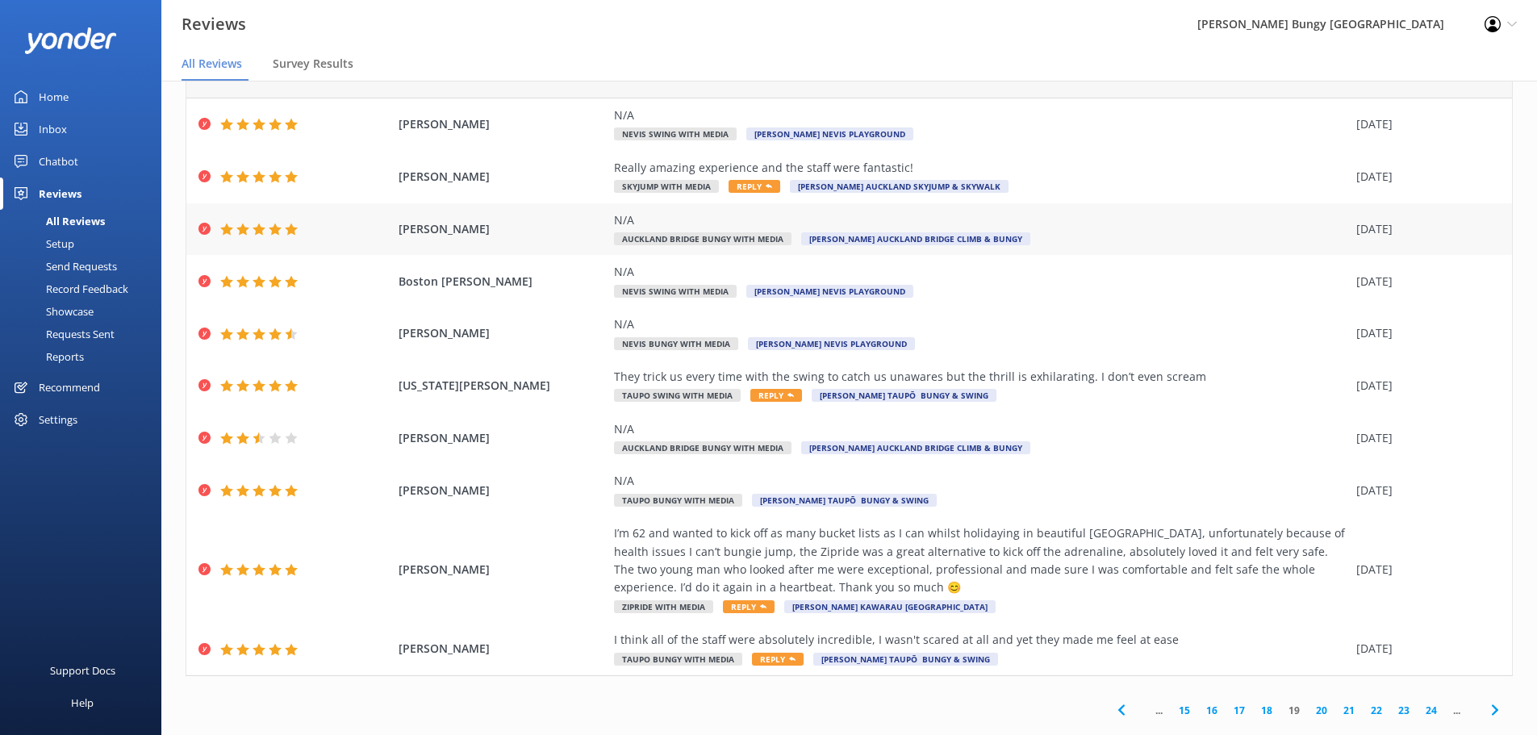
scroll to position [74, 0]
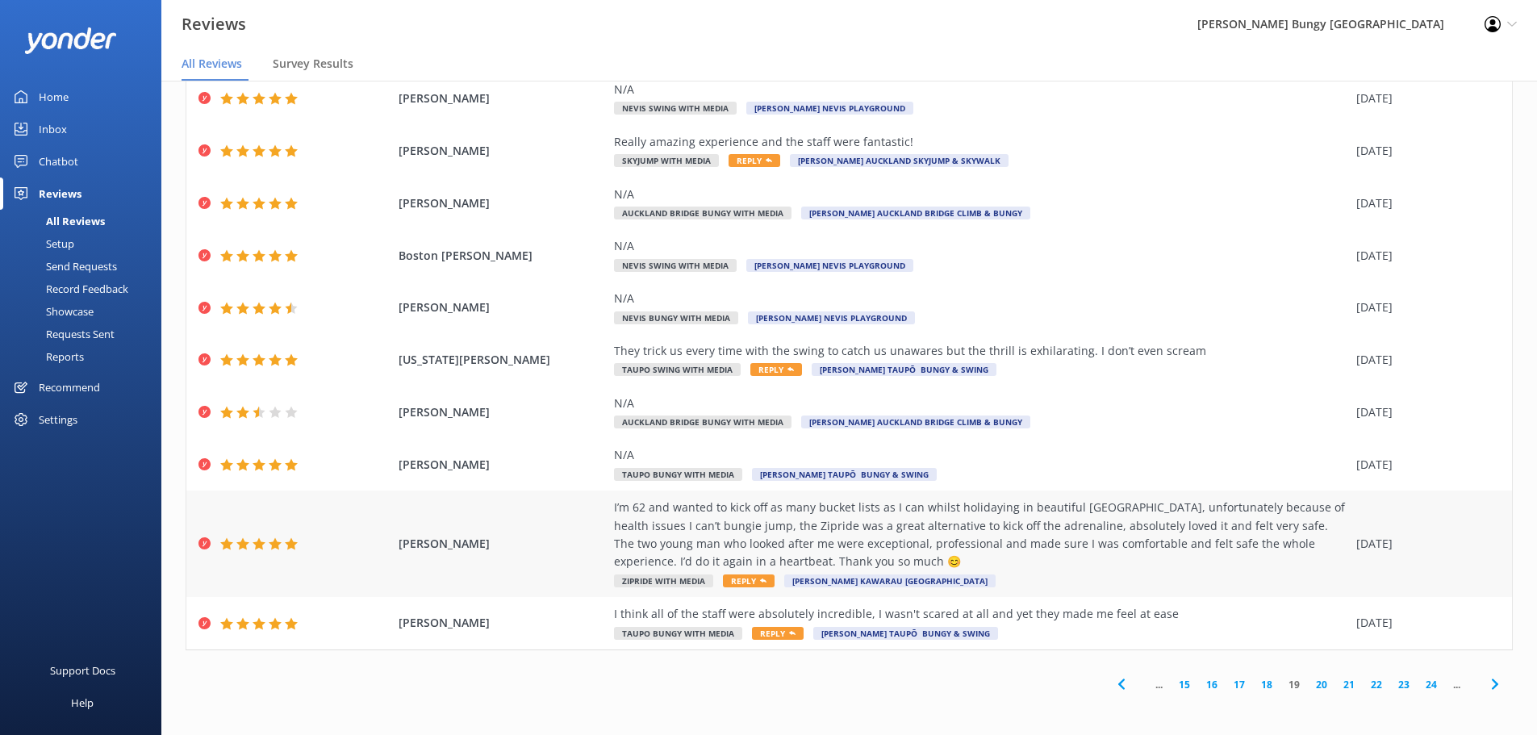
drag, startPoint x: 1061, startPoint y: 508, endPoint x: 1420, endPoint y: 540, distance: 360.5
click at [1416, 541] on div "[PERSON_NAME] I’m 62 and wanted to kick off as many bucket lists as I can whils…" at bounding box center [849, 544] width 1326 height 107
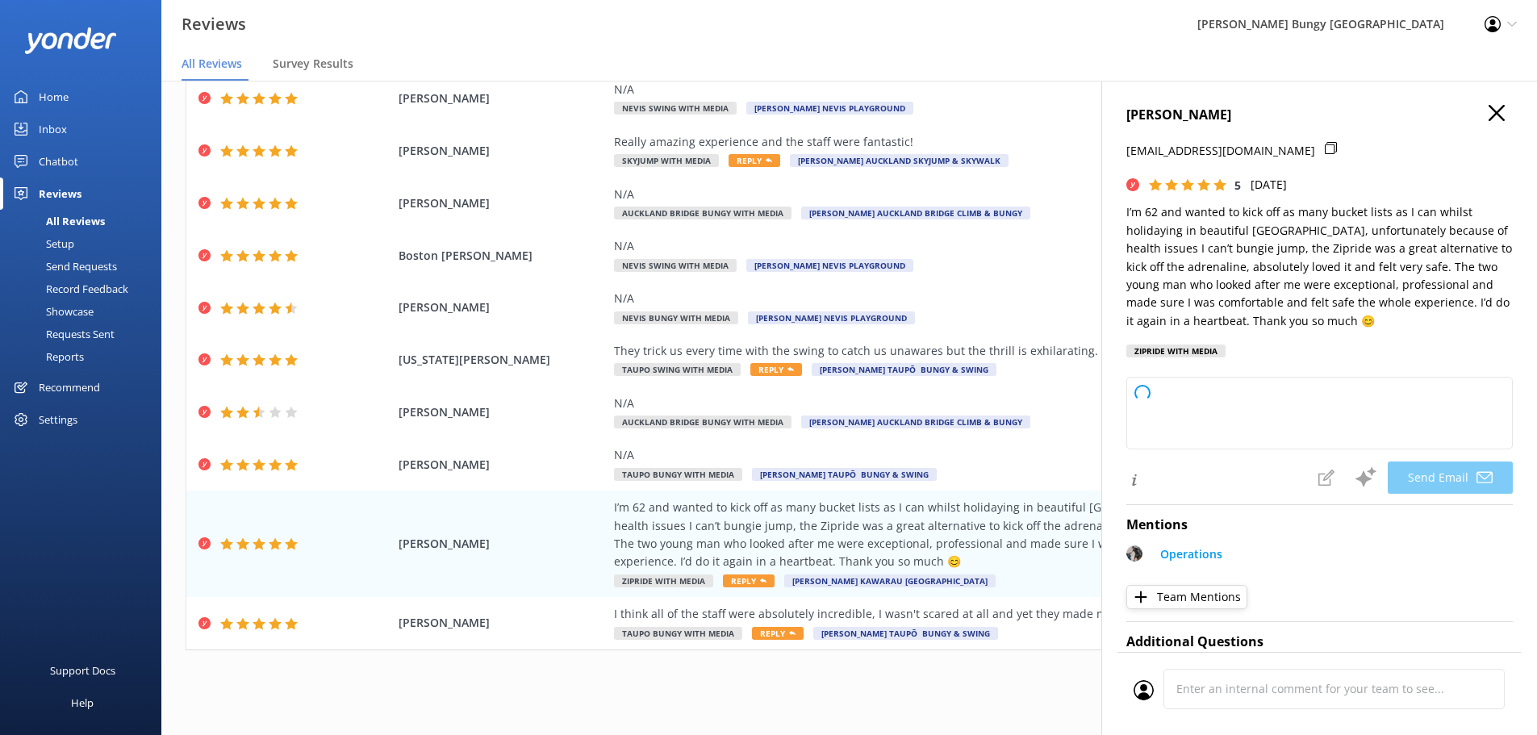
click at [1489, 110] on icon "button" at bounding box center [1497, 113] width 16 height 16
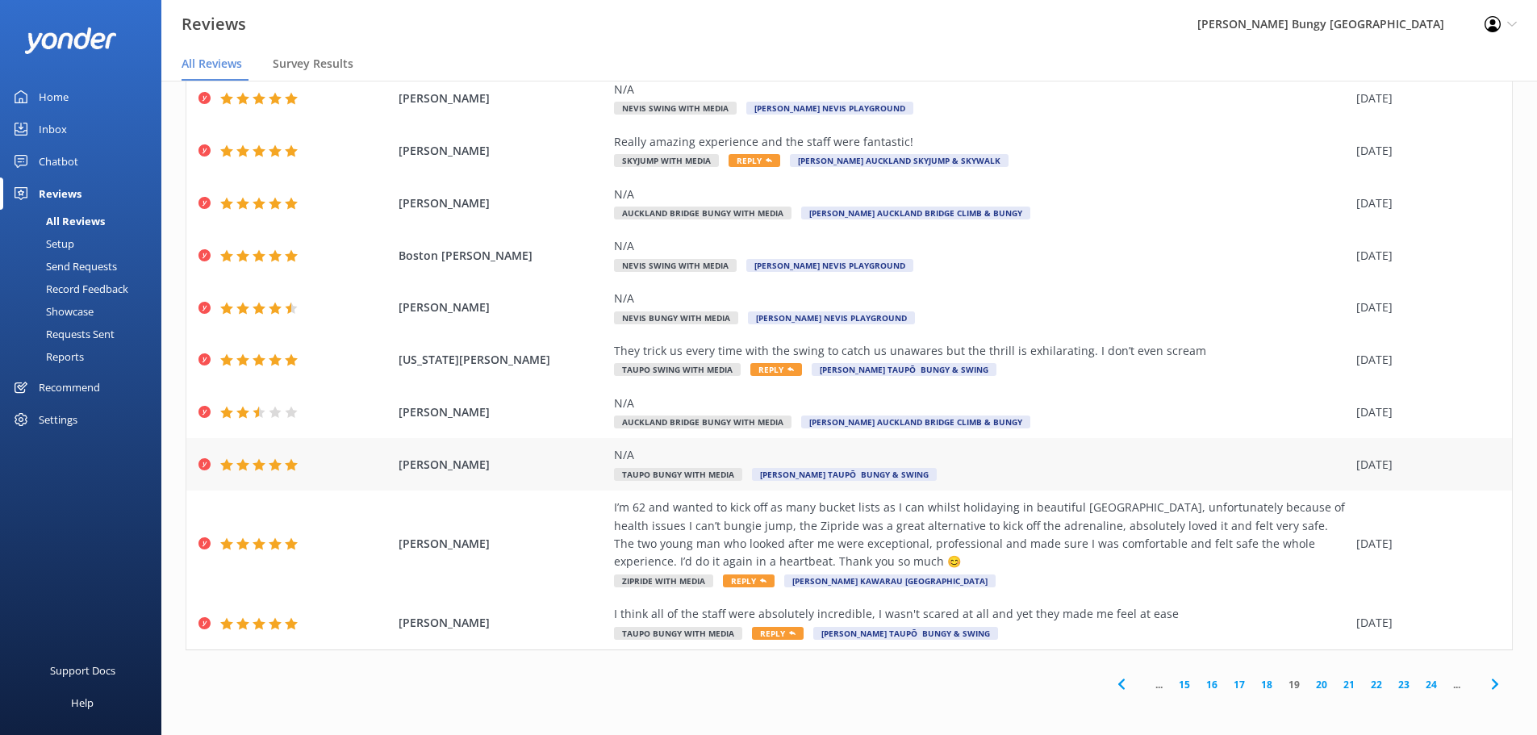
click at [1499, 464] on div "[PERSON_NAME] N/A Taupo Bungy with Media [PERSON_NAME] Taupō Bungy & Swing [DAT…" at bounding box center [849, 464] width 1326 height 52
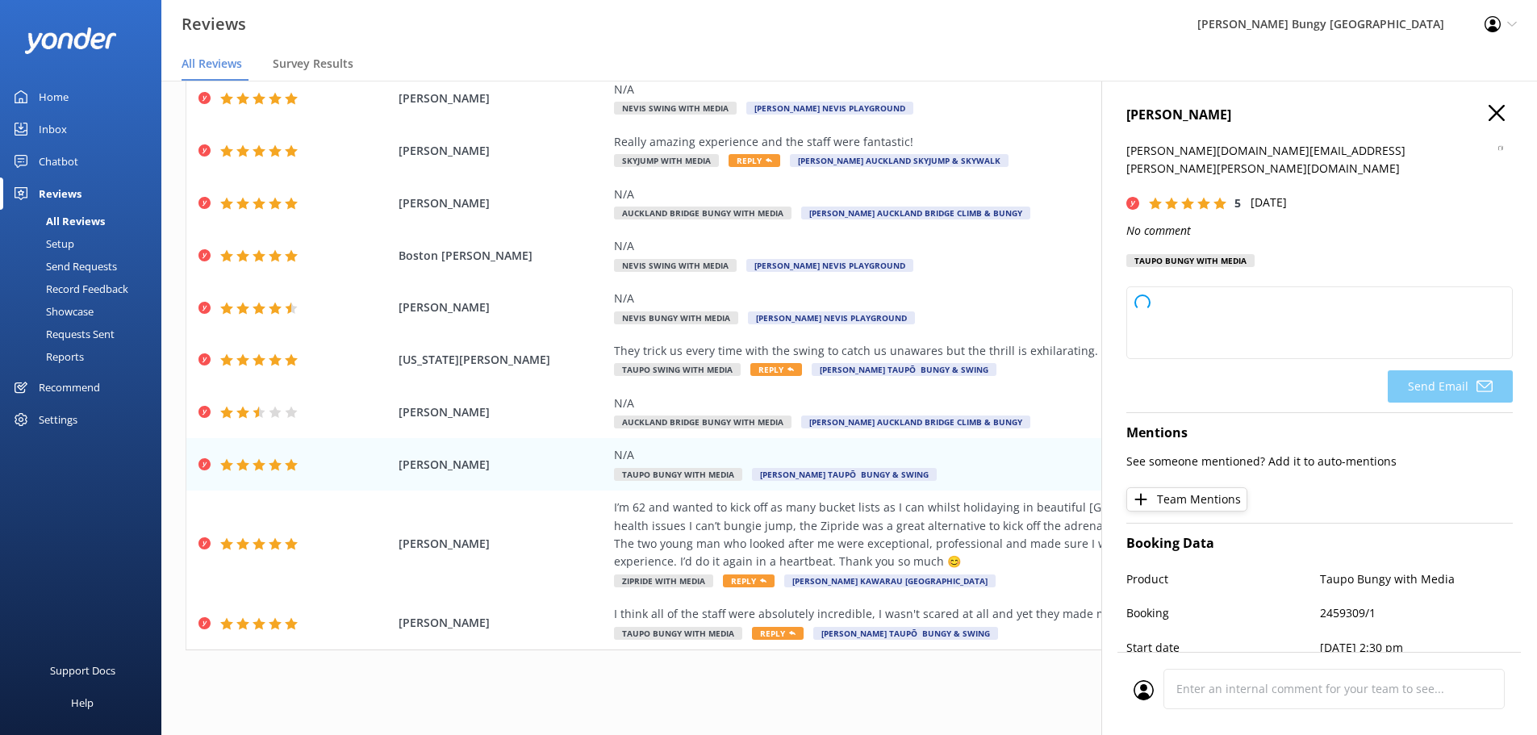
click at [1489, 111] on icon "button" at bounding box center [1497, 113] width 16 height 16
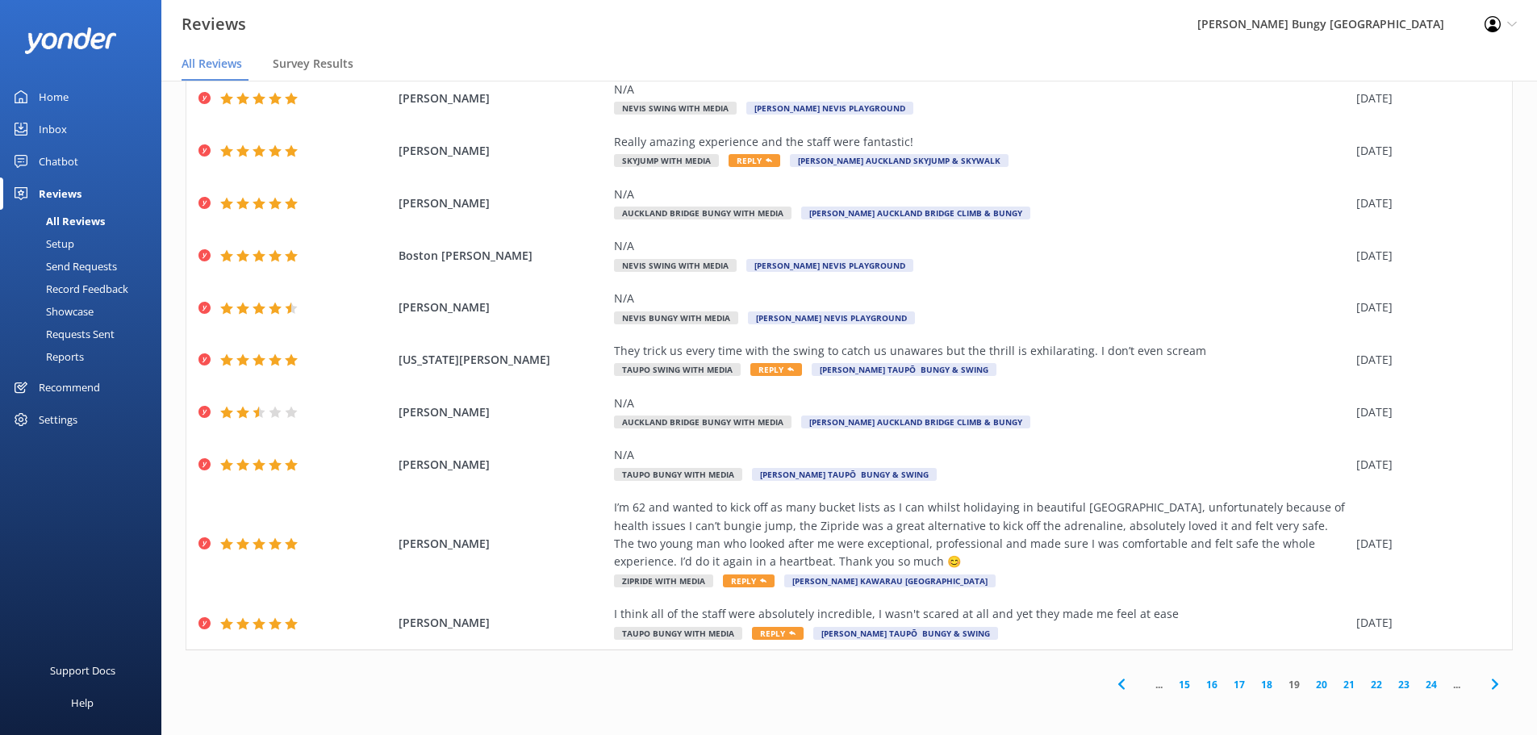
click at [1308, 688] on link "20" at bounding box center [1321, 684] width 27 height 15
click at [1308, 682] on link "21" at bounding box center [1321, 684] width 27 height 15
click at [1308, 683] on link "22" at bounding box center [1321, 684] width 27 height 15
click at [1314, 686] on link "23" at bounding box center [1321, 684] width 27 height 15
click at [1314, 686] on link "24" at bounding box center [1321, 684] width 27 height 15
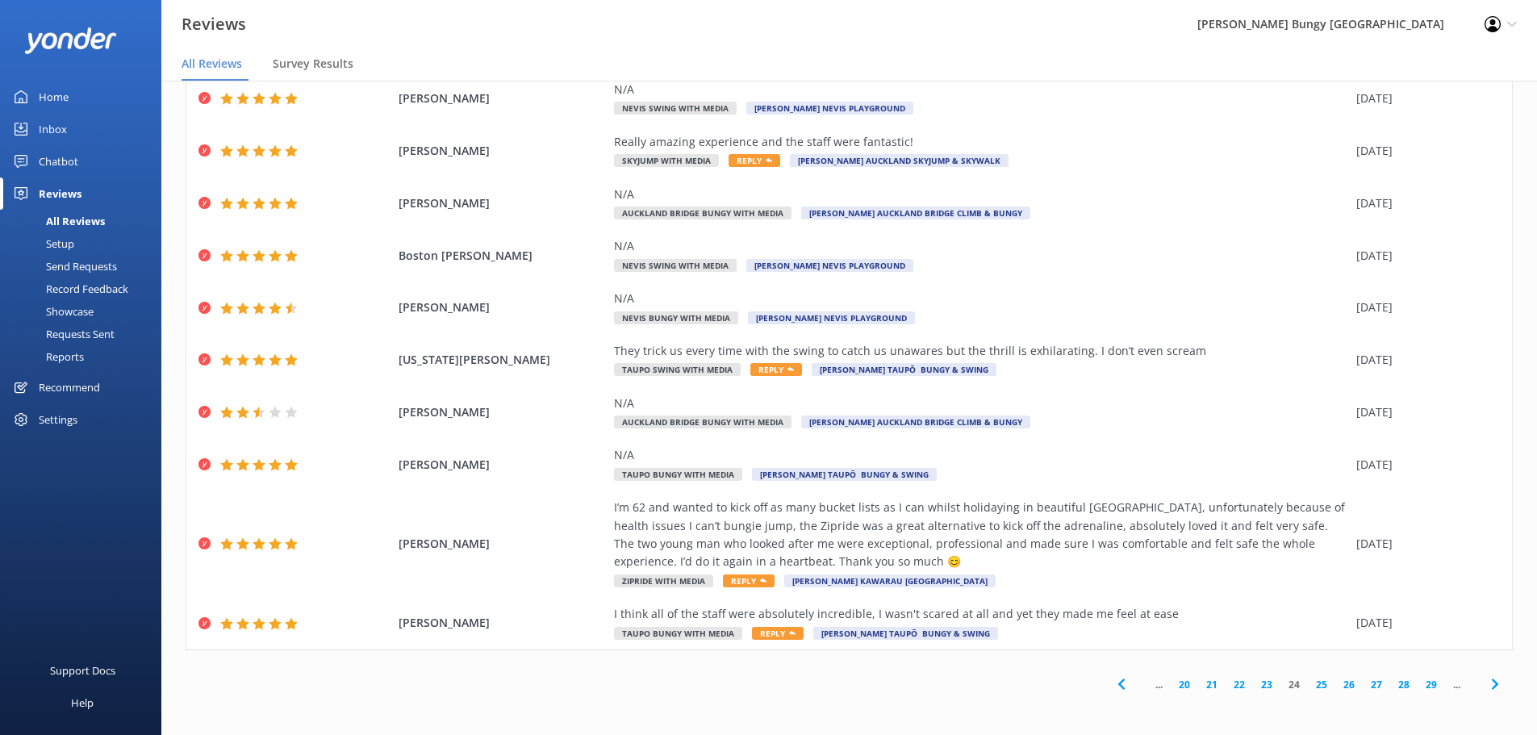
click at [1253, 686] on link "23" at bounding box center [1266, 684] width 27 height 15
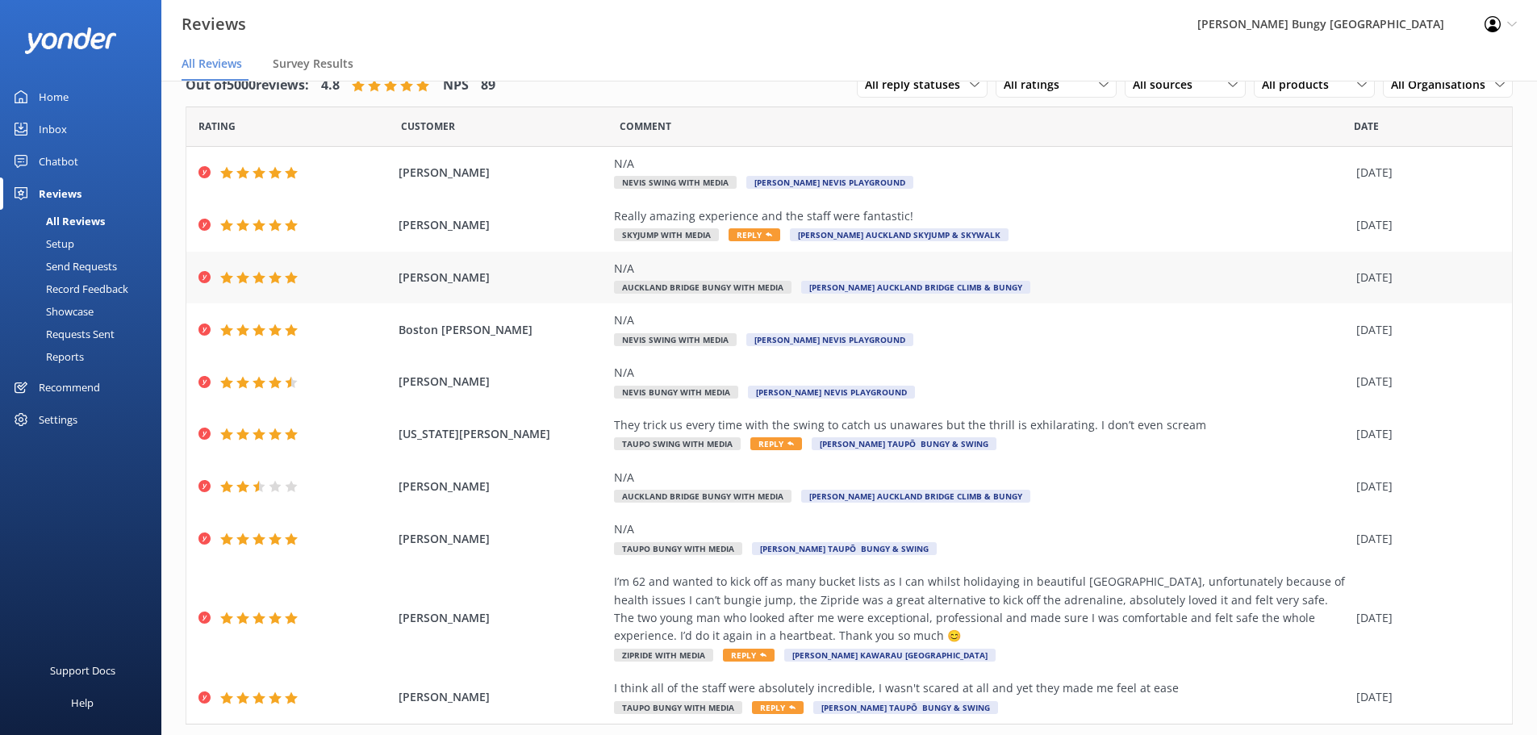
click at [1193, 284] on div "N/A [GEOGRAPHIC_DATA] Bungy with Media [PERSON_NAME] Auckland Bridge Climb & Bu…" at bounding box center [981, 278] width 734 height 36
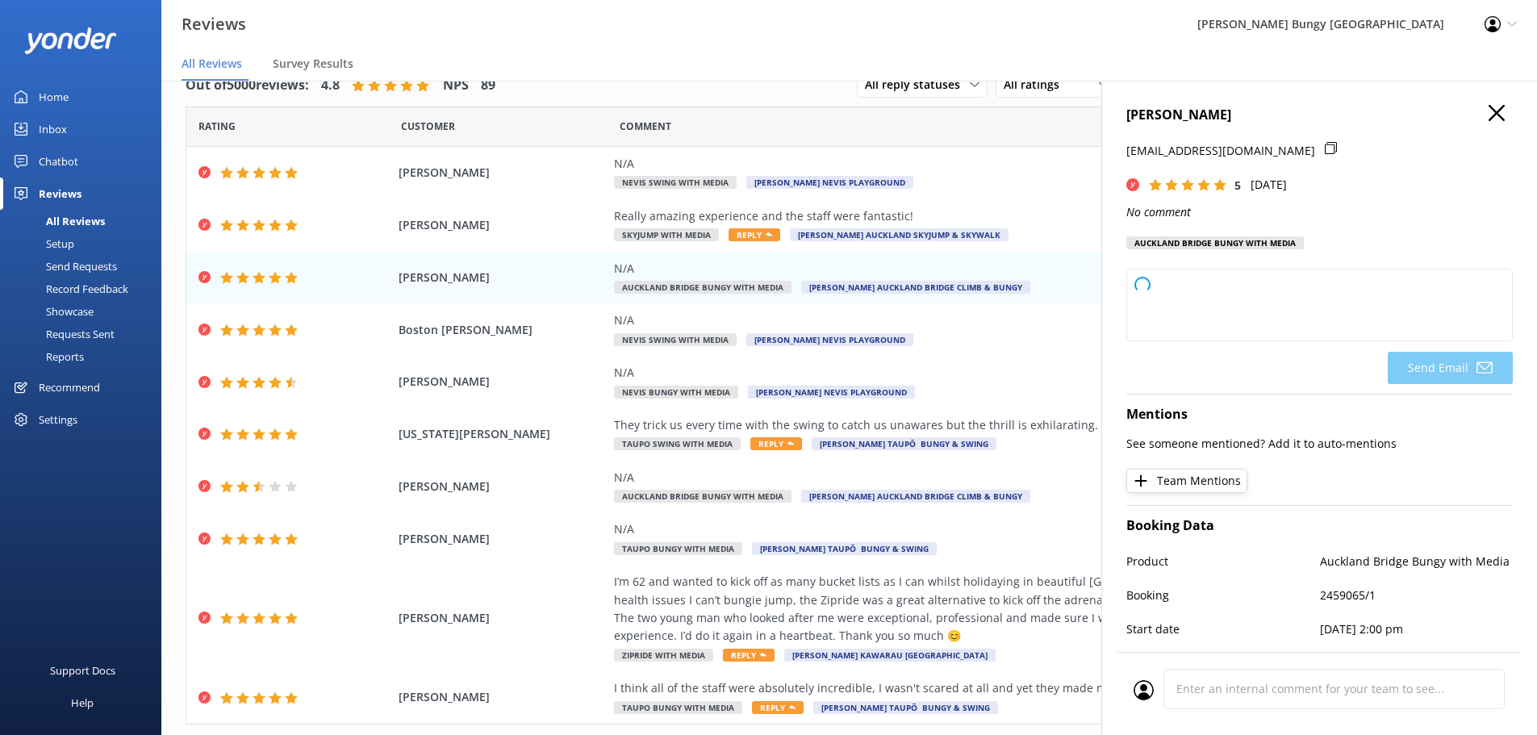
click at [1489, 112] on icon "button" at bounding box center [1497, 113] width 16 height 16
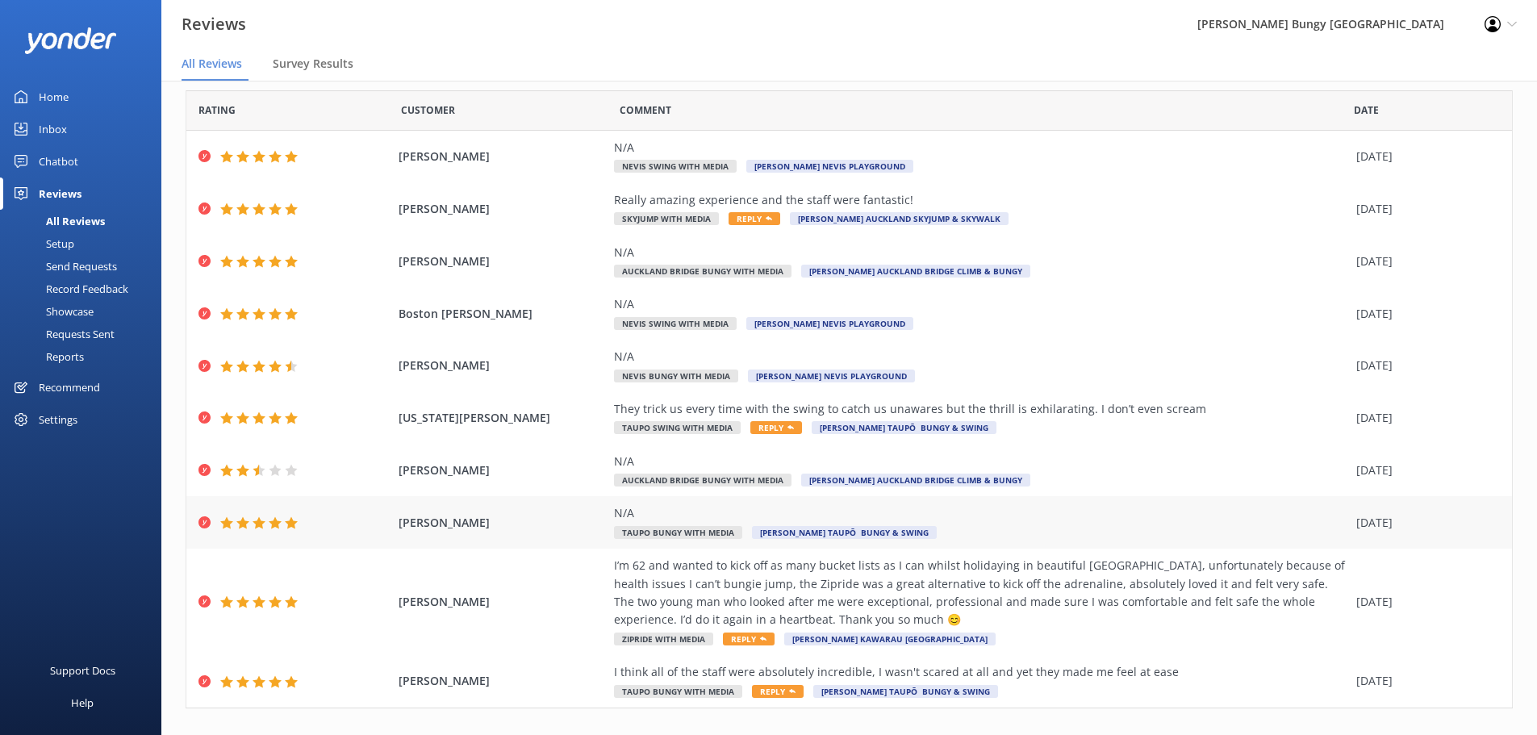
scroll to position [74, 0]
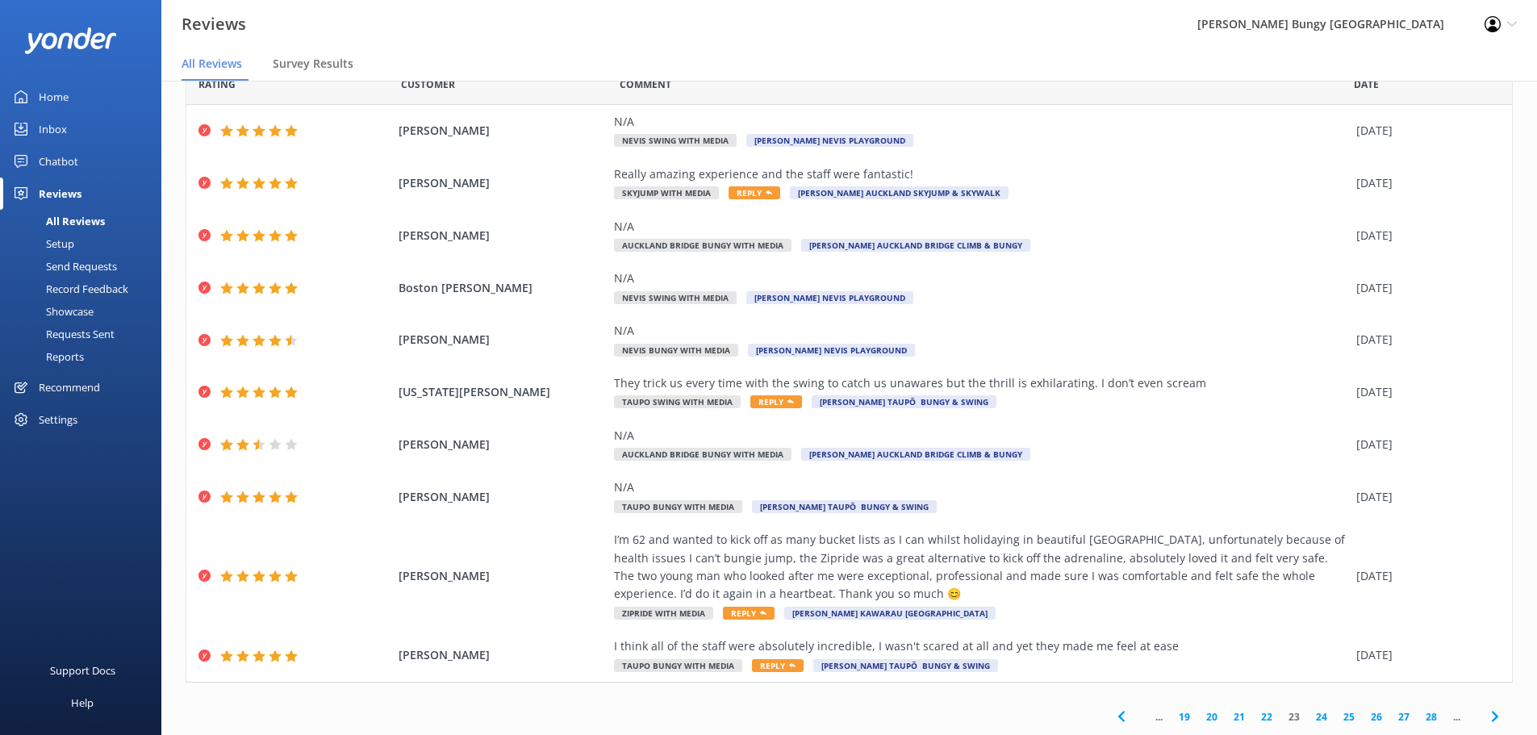
click at [1310, 718] on link "24" at bounding box center [1321, 716] width 27 height 15
click at [1311, 714] on link "25" at bounding box center [1321, 716] width 27 height 15
click at [1336, 713] on link "27" at bounding box center [1349, 716] width 27 height 15
click at [1336, 713] on link "29" at bounding box center [1349, 716] width 27 height 15
click at [1336, 713] on link "31" at bounding box center [1349, 716] width 27 height 15
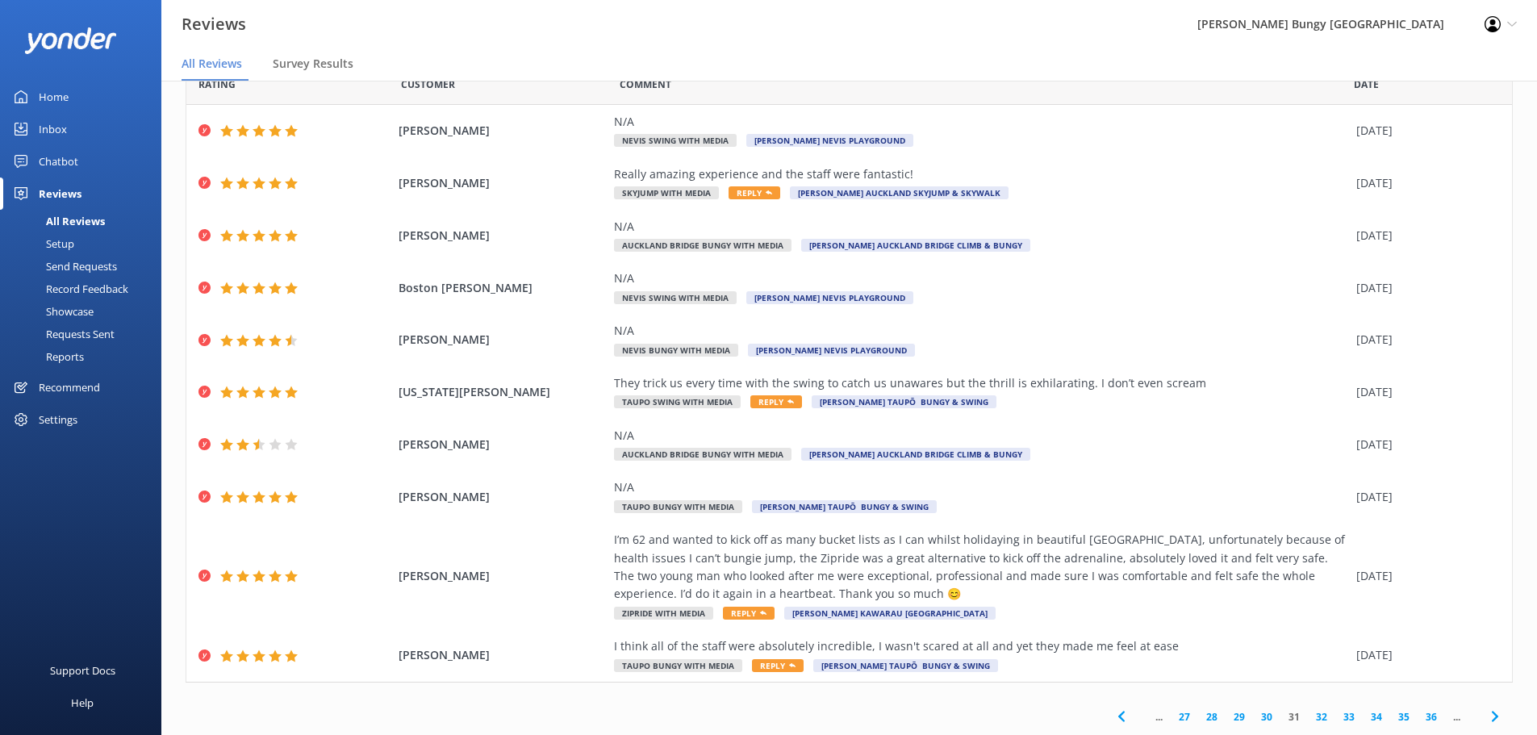
click at [1336, 713] on link "33" at bounding box center [1349, 716] width 27 height 15
click at [1336, 713] on link "35" at bounding box center [1349, 716] width 27 height 15
click at [1390, 713] on link "37" at bounding box center [1403, 716] width 27 height 15
click at [1336, 713] on link "39" at bounding box center [1349, 716] width 27 height 15
click at [89, 90] on link "Home" at bounding box center [80, 97] width 161 height 32
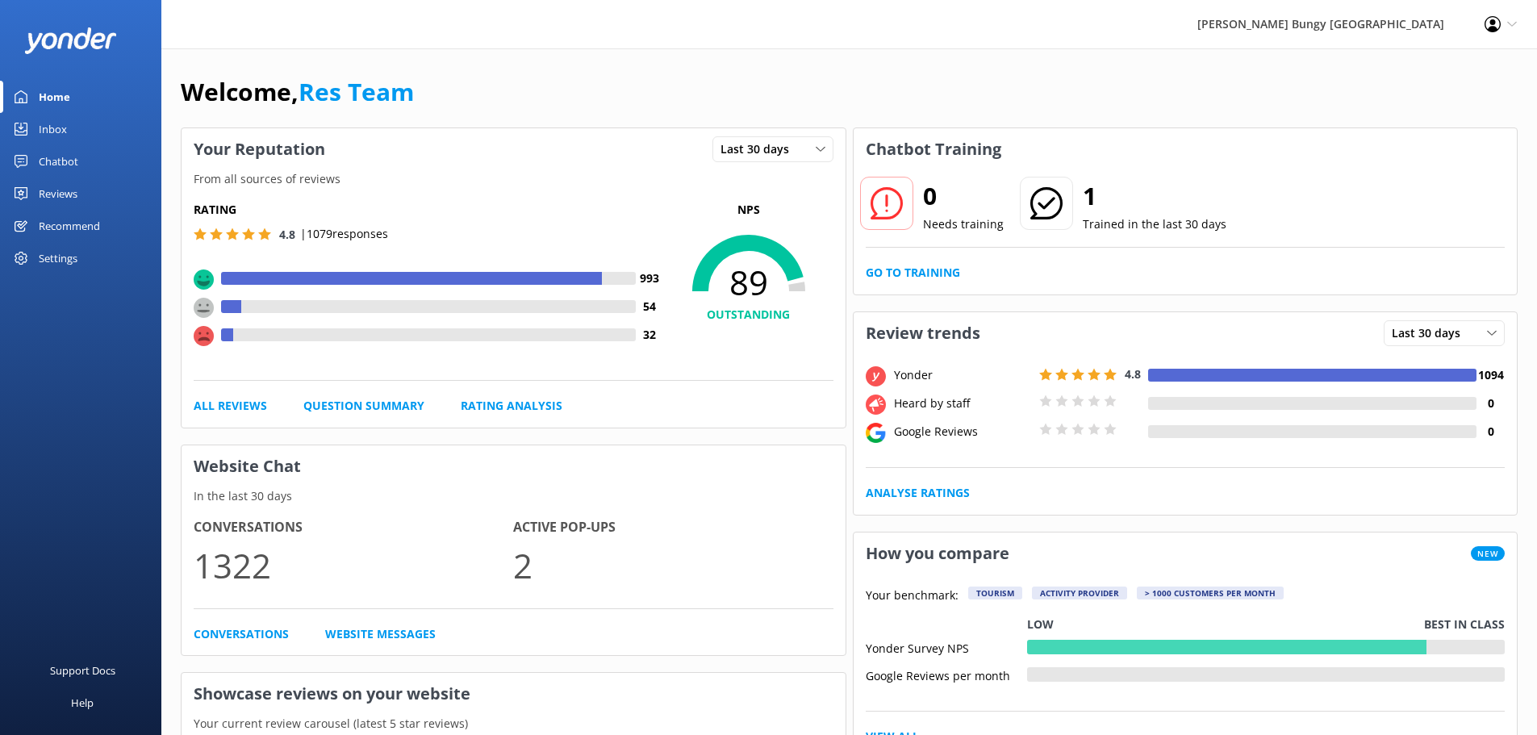
click at [93, 115] on link "Inbox" at bounding box center [80, 129] width 161 height 32
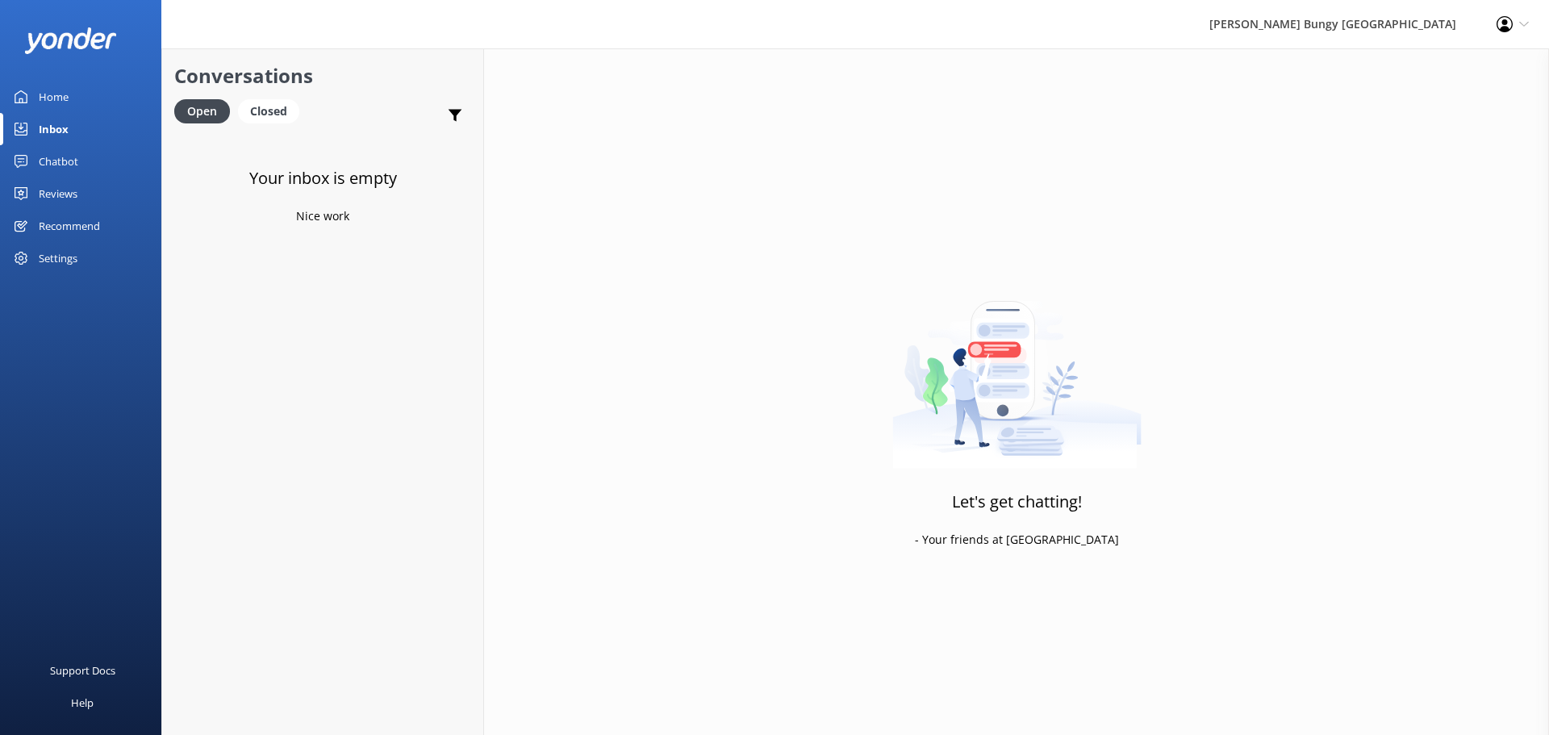
click at [96, 175] on link "Chatbot" at bounding box center [80, 161] width 161 height 32
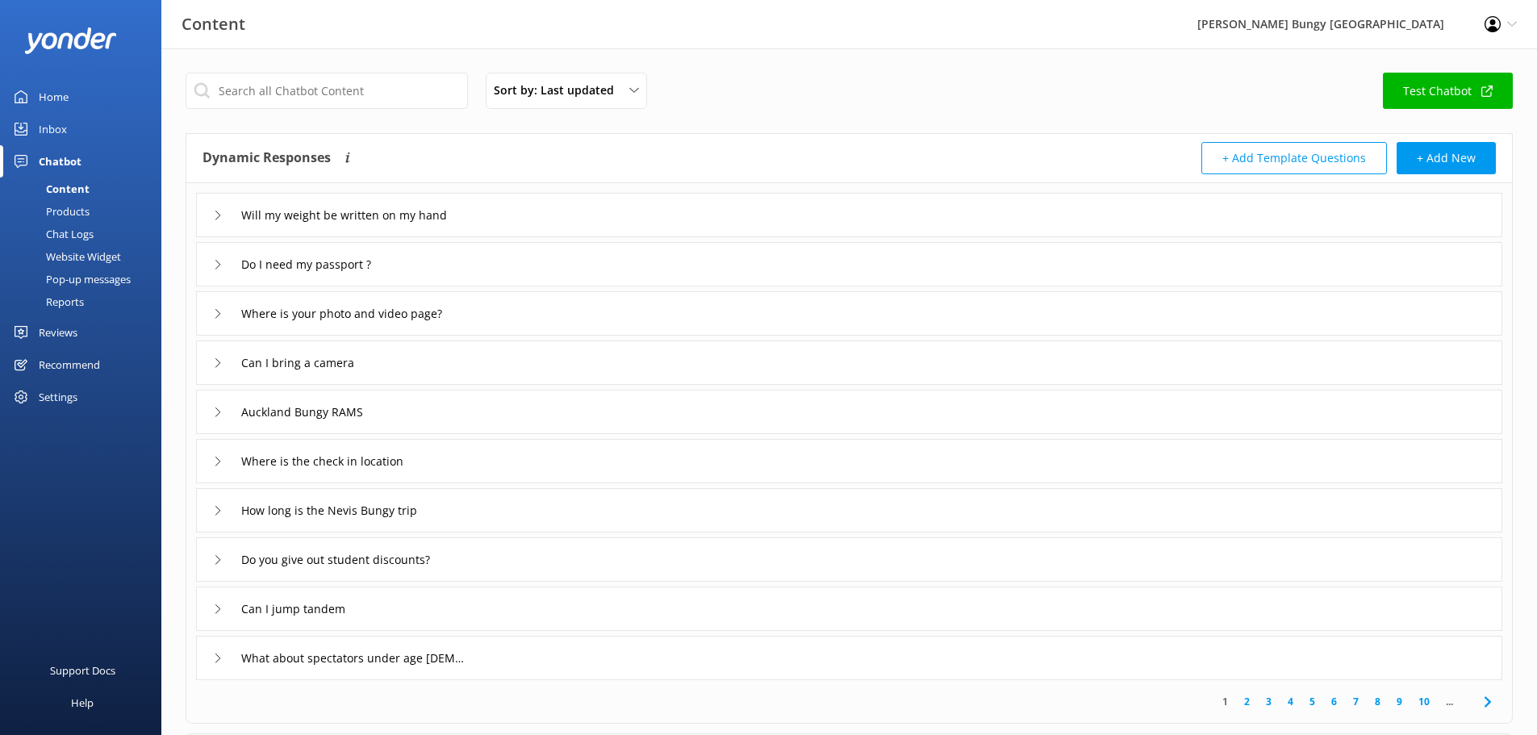
click at [107, 338] on link "Reviews" at bounding box center [80, 332] width 161 height 32
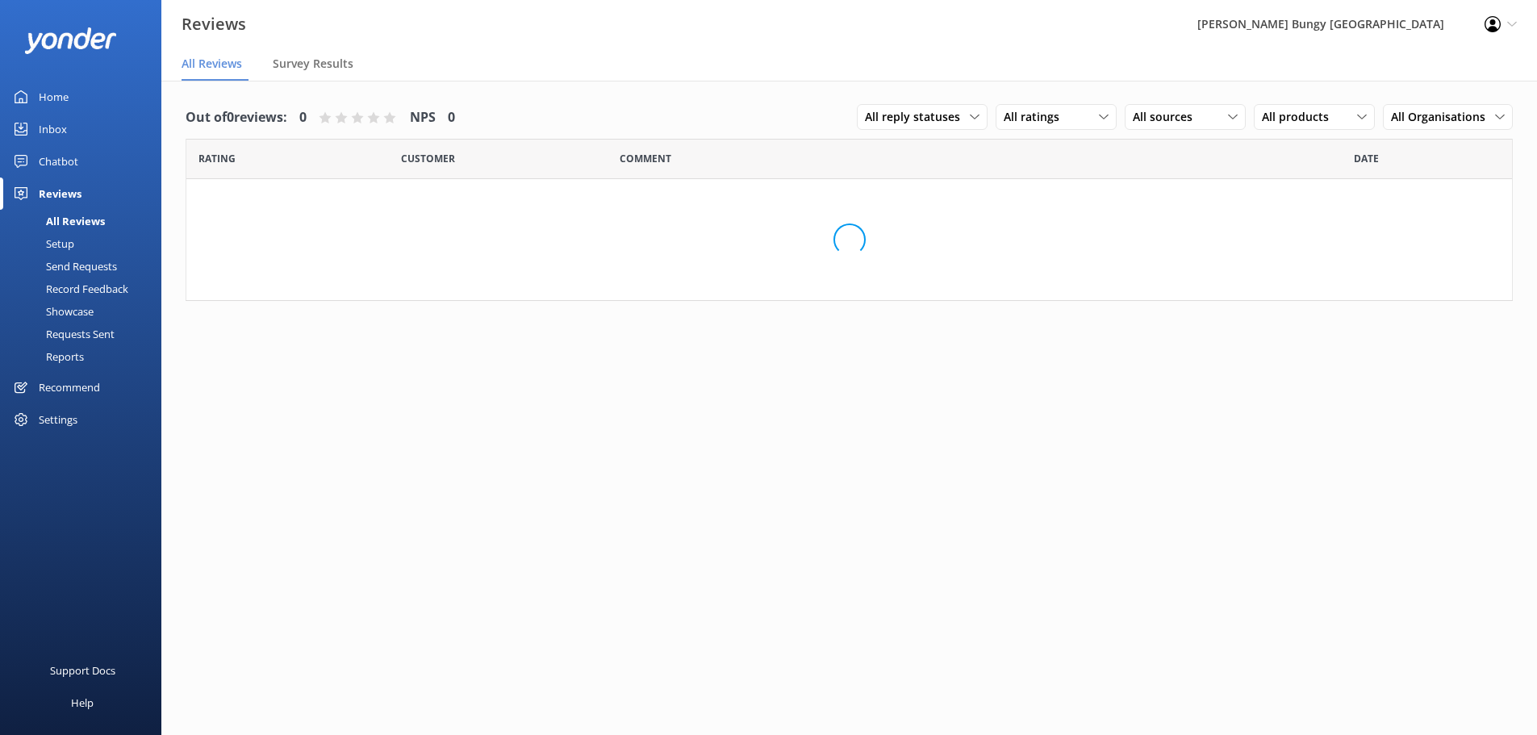
click at [106, 303] on link "Showcase" at bounding box center [86, 311] width 152 height 23
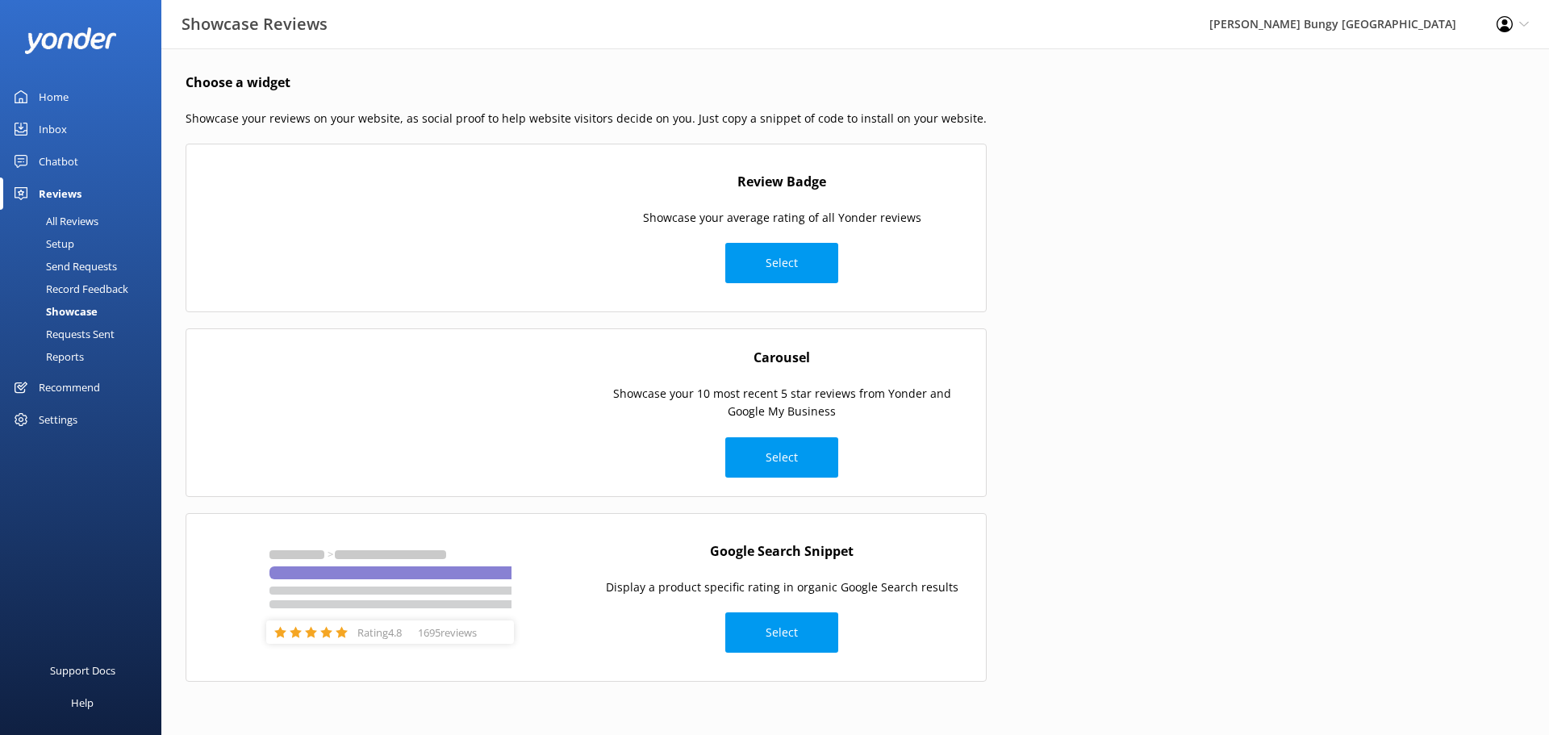
click at [82, 151] on link "Chatbot" at bounding box center [80, 161] width 161 height 32
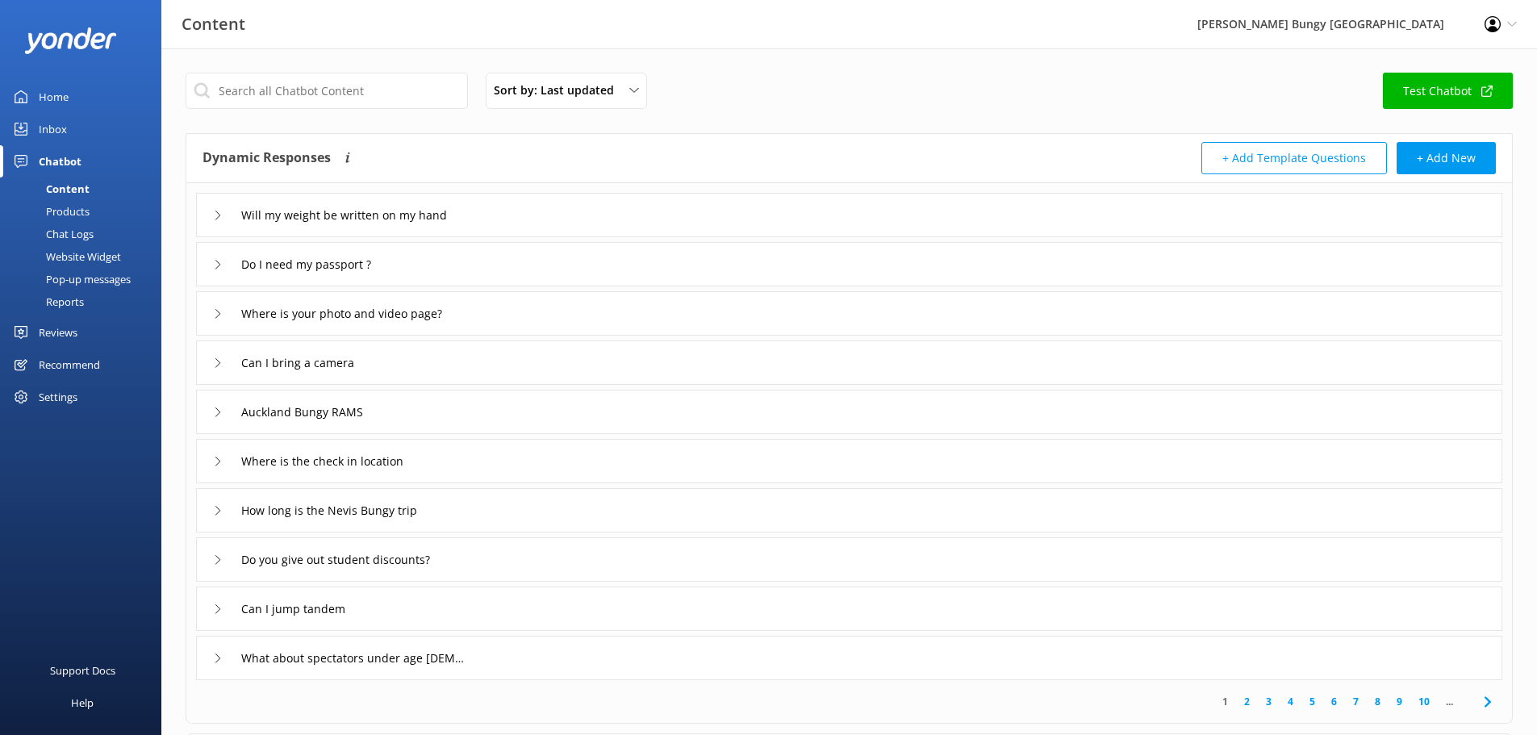
click at [87, 225] on div "Chat Logs" at bounding box center [52, 234] width 84 height 23
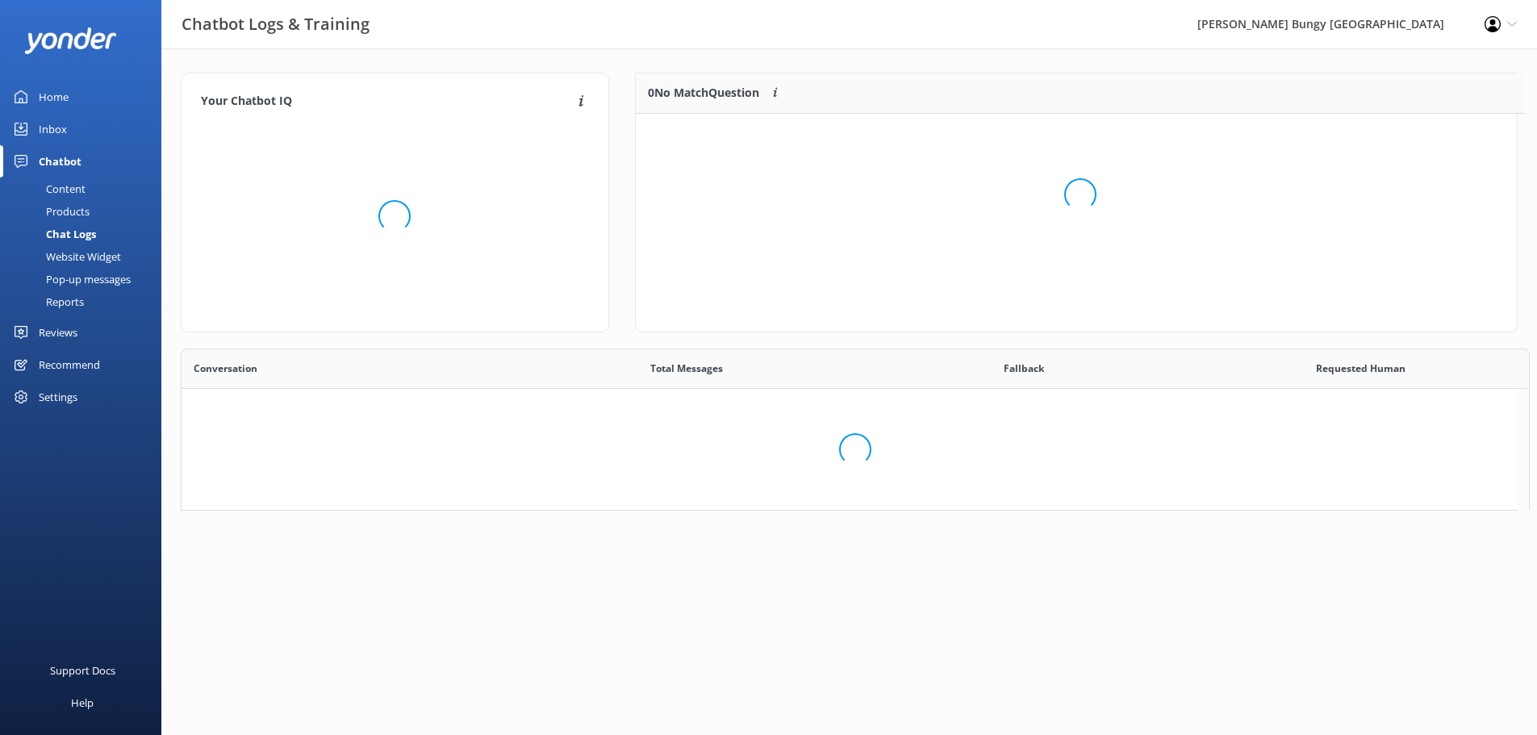
scroll to position [13, 13]
